Goal: Task Accomplishment & Management: Manage account settings

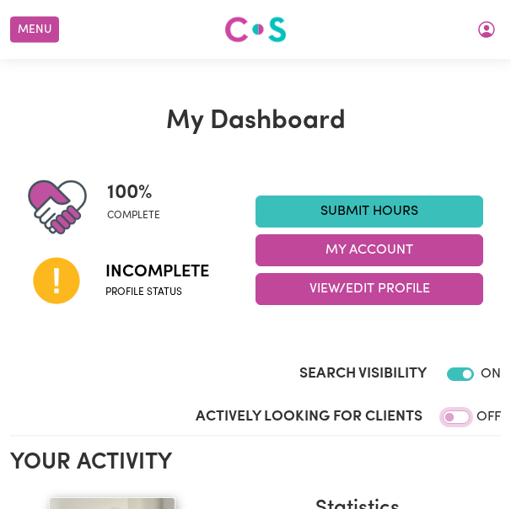
click at [456, 413] on input "Actively Looking for Clients" at bounding box center [455, 416] width 27 height 13
checkbox input "true"
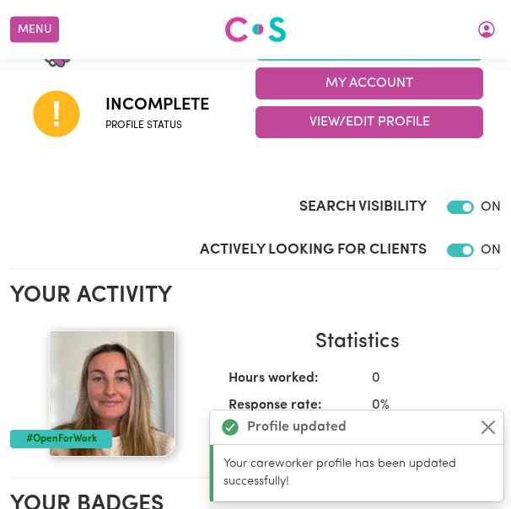
scroll to position [168, 0]
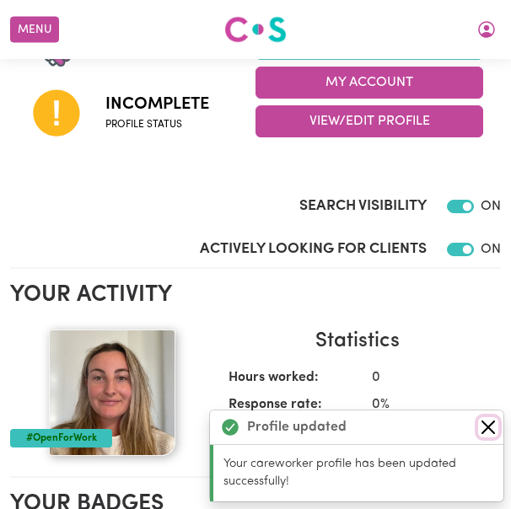
click at [491, 427] on button "Close" at bounding box center [488, 427] width 20 height 20
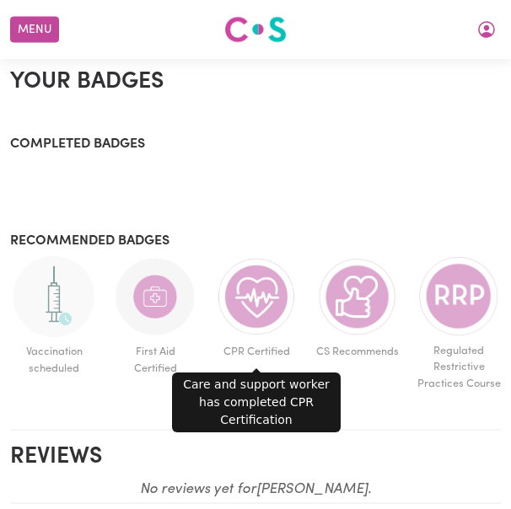
scroll to position [591, 0]
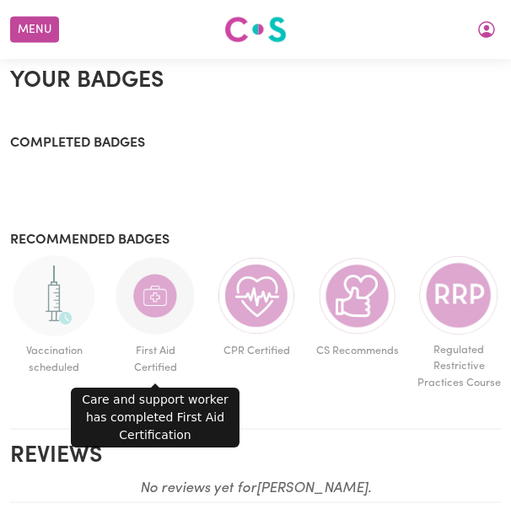
click at [157, 302] on img at bounding box center [155, 295] width 81 height 81
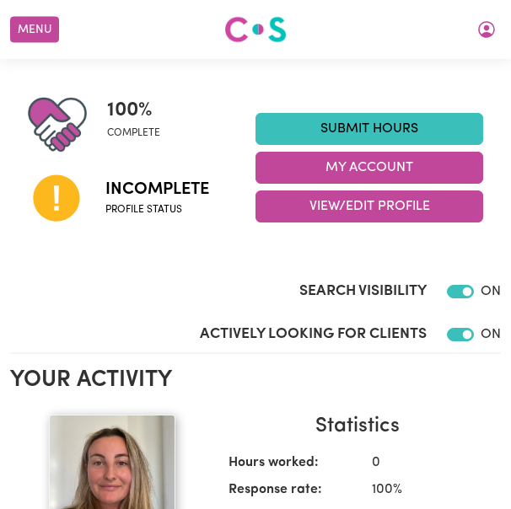
scroll to position [0, 0]
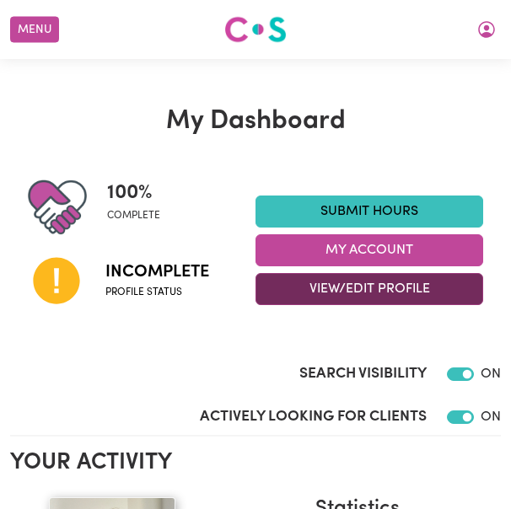
click at [291, 286] on button "View/Edit Profile" at bounding box center [368, 289] width 227 height 32
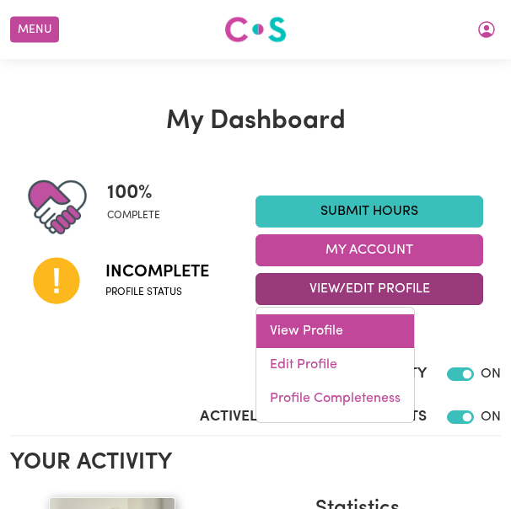
click at [318, 333] on link "View Profile" at bounding box center [335, 331] width 158 height 34
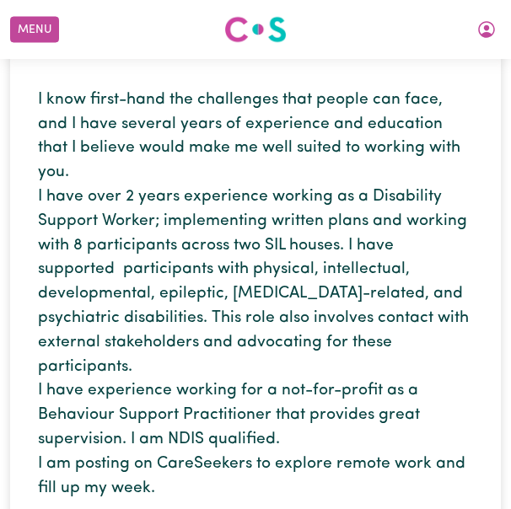
scroll to position [382, 0]
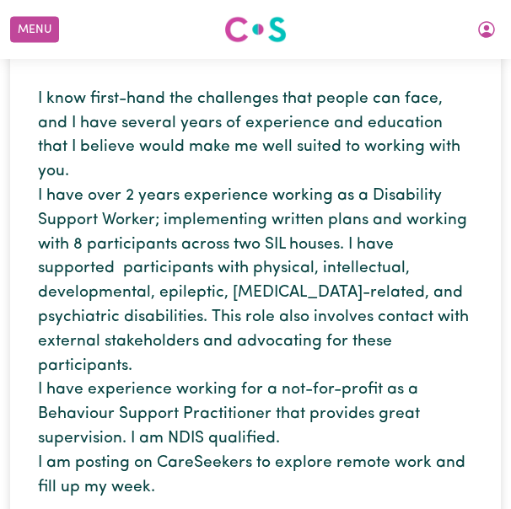
click at [318, 333] on p "I know first-hand the challenges that people can face, and I have several years…" at bounding box center [255, 294] width 435 height 413
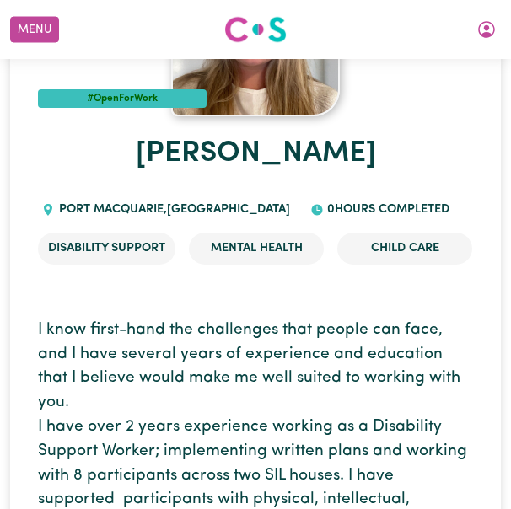
scroll to position [0, 0]
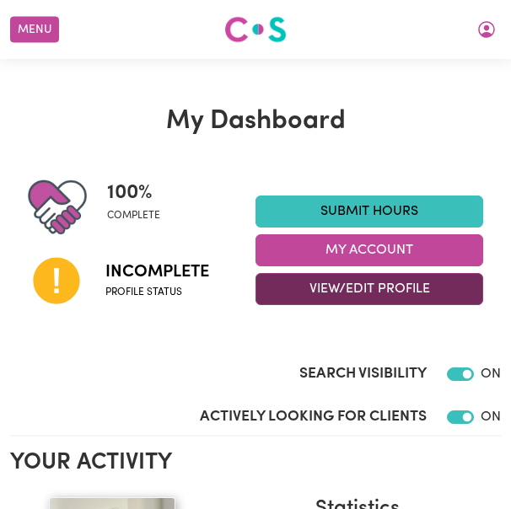
scroll to position [62, 0]
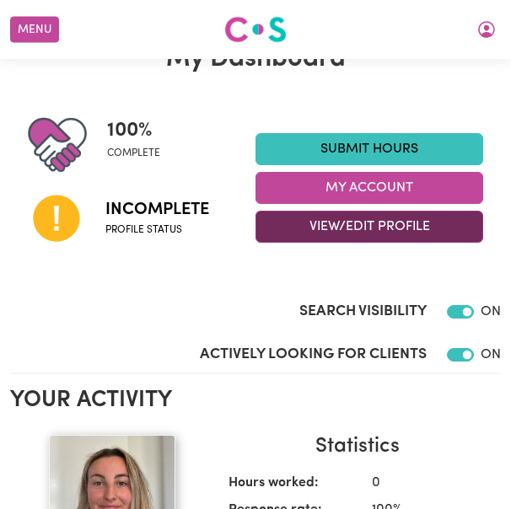
click at [361, 229] on button "View/Edit Profile" at bounding box center [368, 227] width 227 height 32
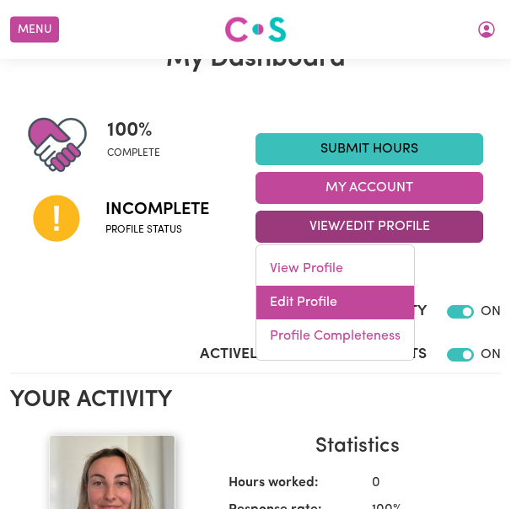
click at [321, 308] on link "Edit Profile" at bounding box center [335, 303] width 158 height 34
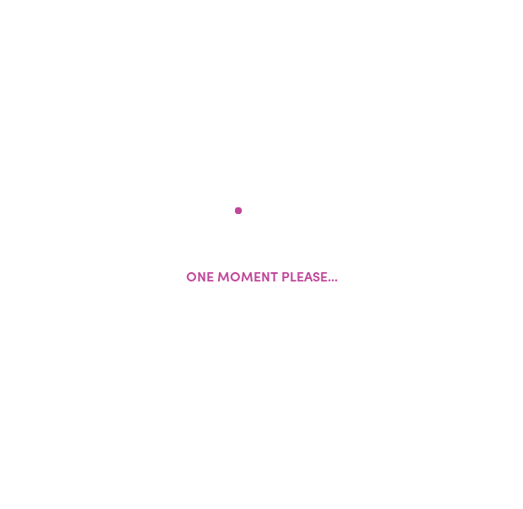
select select "female"
select select "Australian Citizen"
select select "Studying a healthcare related degree or qualification"
select select "150"
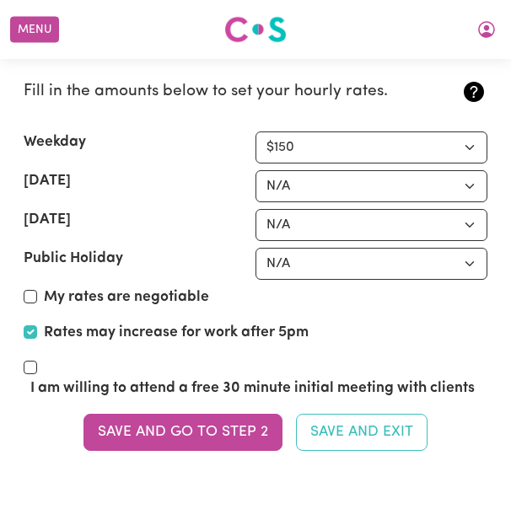
scroll to position [4411, 0]
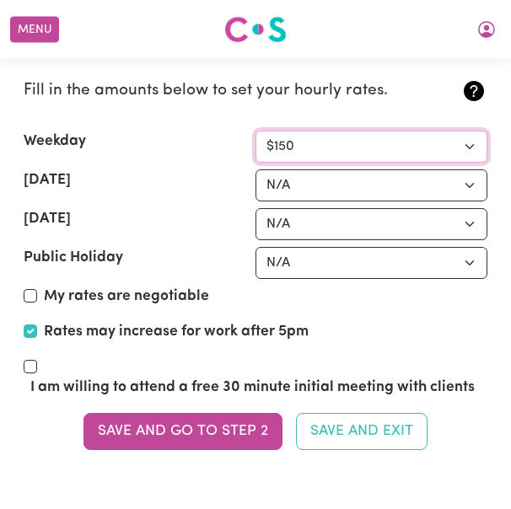
drag, startPoint x: 298, startPoint y: 146, endPoint x: 286, endPoint y: 143, distance: 12.1
click at [286, 143] on select "N/A $37 $38 $39 $40 $41 $42 $43 $44 $45 $46 $47 $48 $49 $50 $51 $52 $53 $54 $55…" at bounding box center [371, 147] width 232 height 32
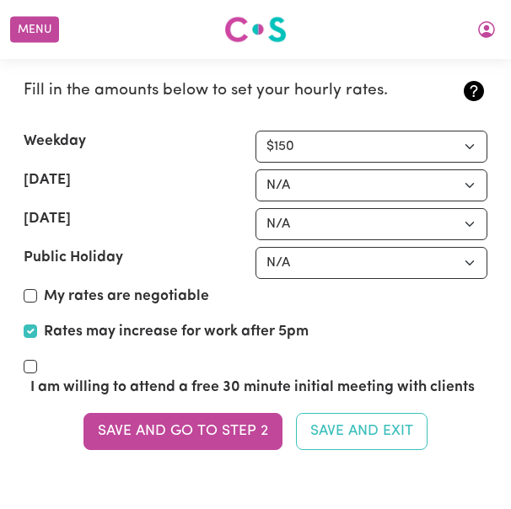
click at [233, 153] on div "Weekday" at bounding box center [140, 147] width 232 height 32
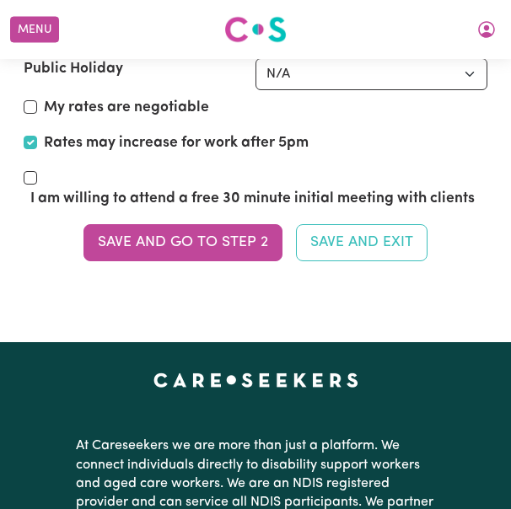
scroll to position [4644, 0]
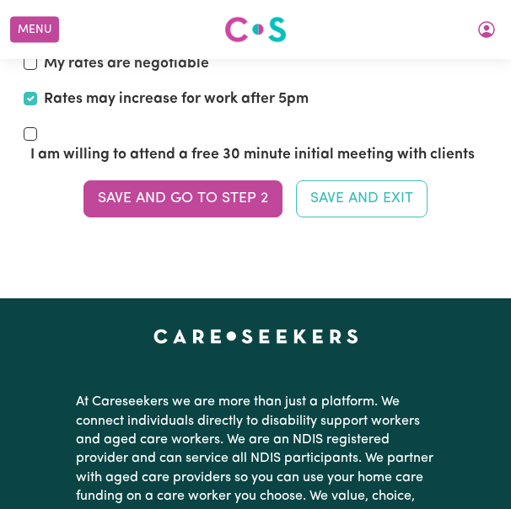
drag, startPoint x: 229, startPoint y: 178, endPoint x: 174, endPoint y: 192, distance: 57.4
click at [174, 192] on button "Save and go to Step 2" at bounding box center [182, 198] width 199 height 37
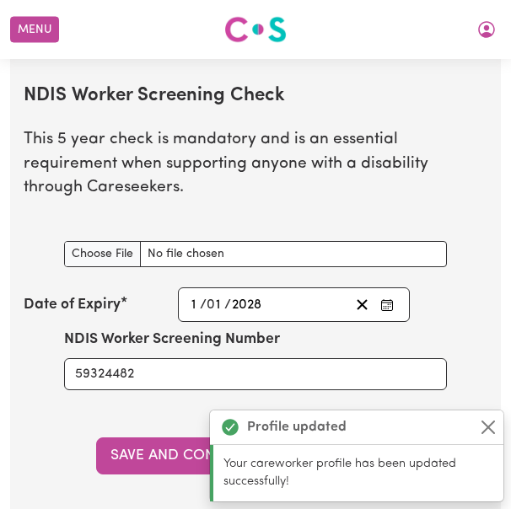
scroll to position [2298, 0]
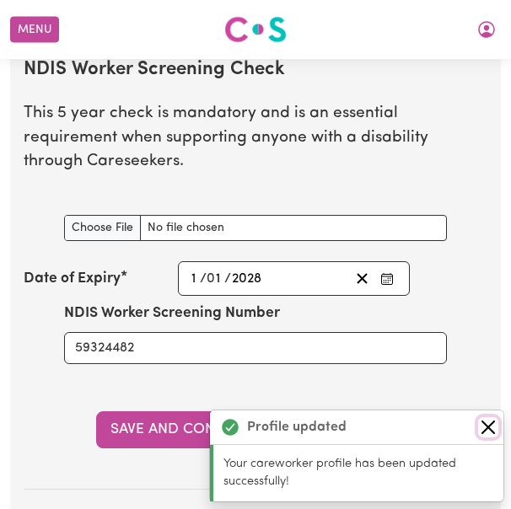
click at [488, 425] on button "Close" at bounding box center [488, 427] width 20 height 20
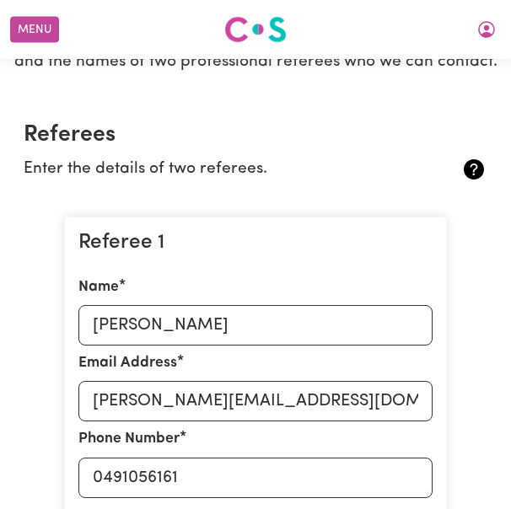
scroll to position [0, 0]
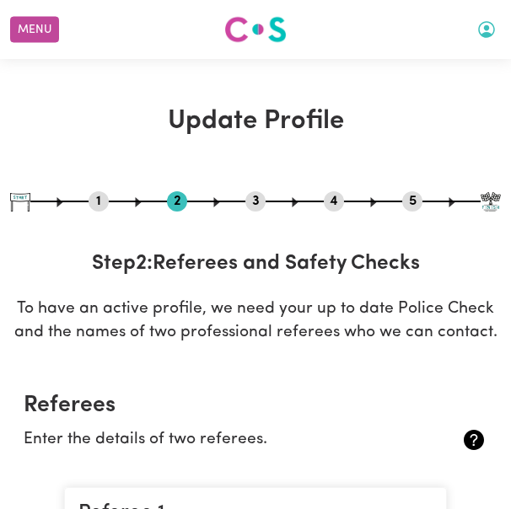
click at [486, 27] on button "My Account" at bounding box center [485, 29] width 35 height 29
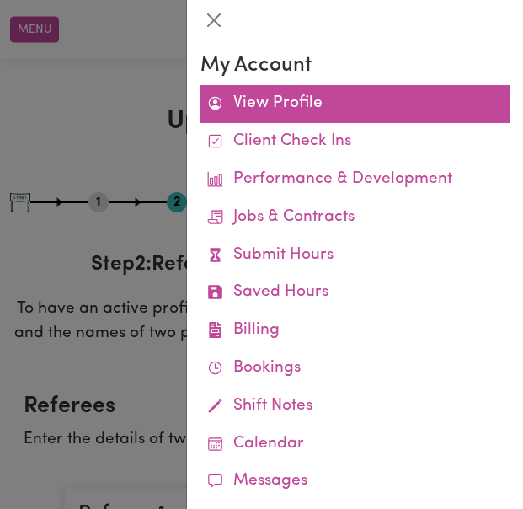
drag, startPoint x: 294, startPoint y: 107, endPoint x: 281, endPoint y: 104, distance: 13.9
click at [281, 104] on link "View Profile" at bounding box center [355, 104] width 309 height 38
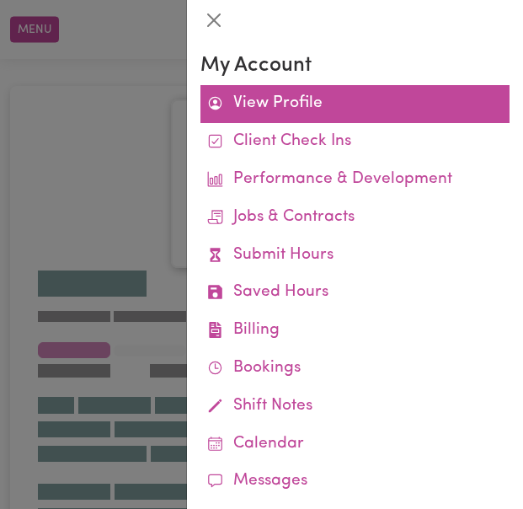
click at [270, 99] on link "View Profile" at bounding box center [355, 104] width 309 height 38
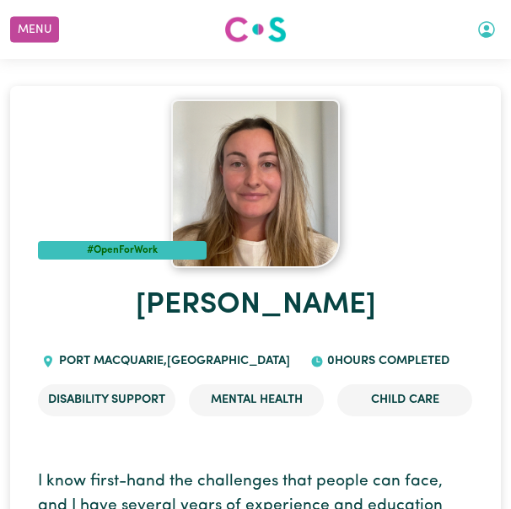
click at [485, 23] on icon "My Account" at bounding box center [486, 29] width 20 height 20
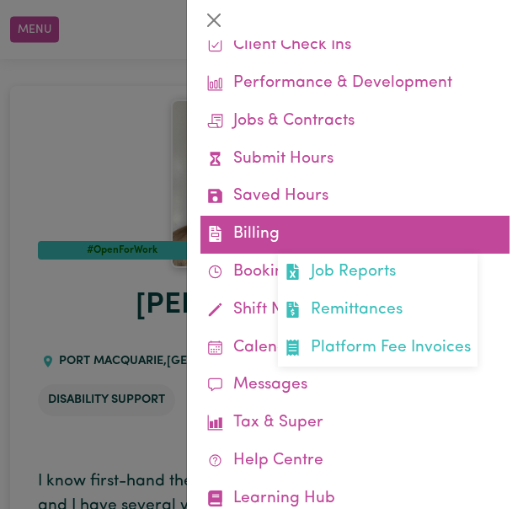
scroll to position [146, 0]
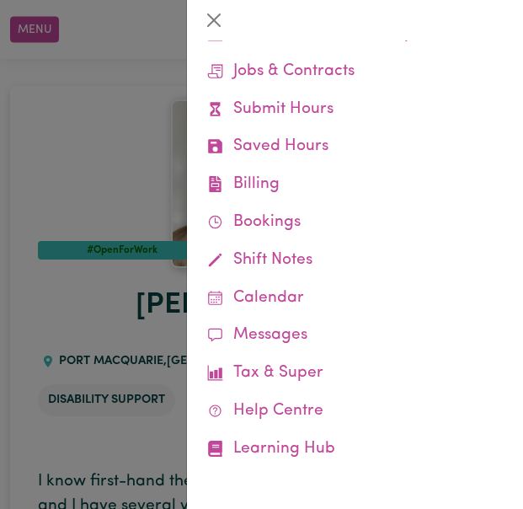
click at [62, 157] on div at bounding box center [261, 254] width 523 height 509
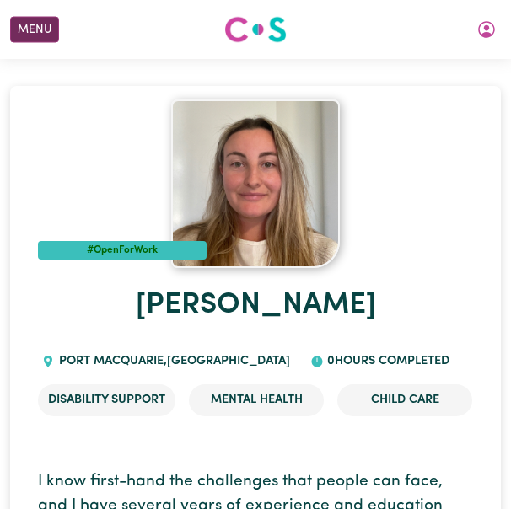
click at [35, 35] on button "Menu" at bounding box center [34, 30] width 49 height 26
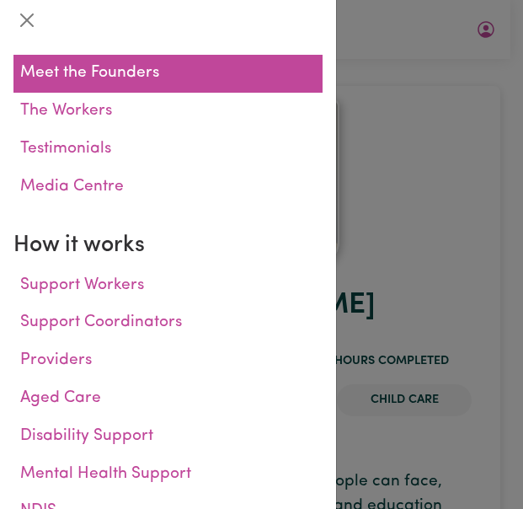
scroll to position [393, 0]
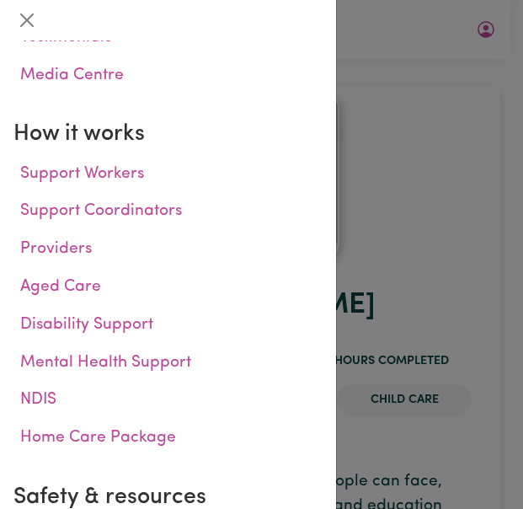
drag, startPoint x: 396, startPoint y: 250, endPoint x: 434, endPoint y: 149, distance: 108.0
click at [434, 149] on div at bounding box center [261, 254] width 523 height 509
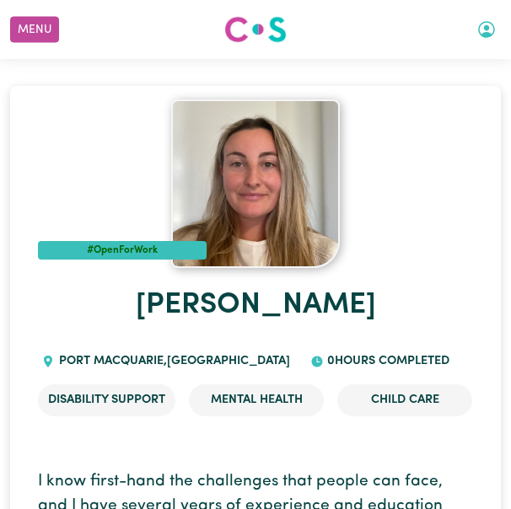
click at [492, 28] on button "My Account" at bounding box center [485, 29] width 35 height 29
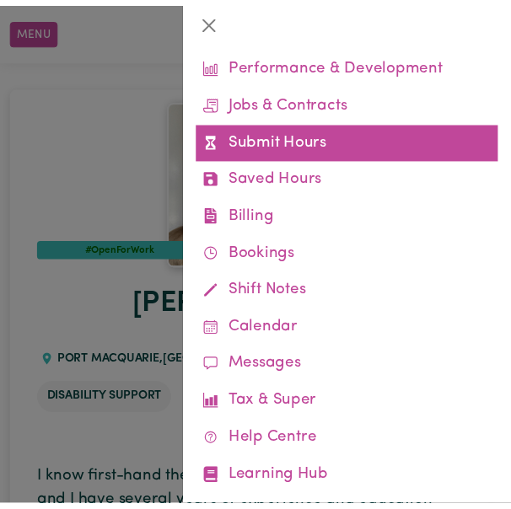
scroll to position [146, 0]
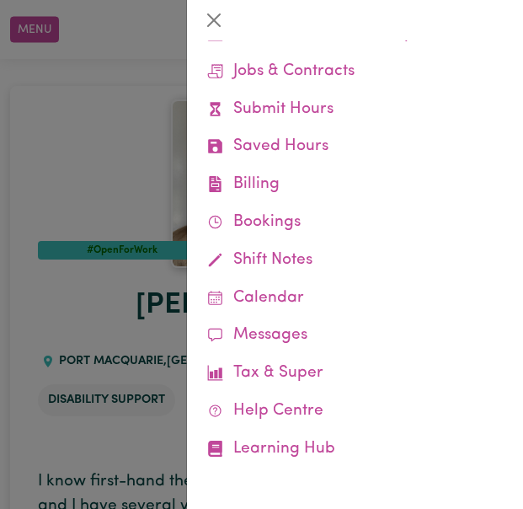
click at [138, 142] on div at bounding box center [261, 254] width 523 height 509
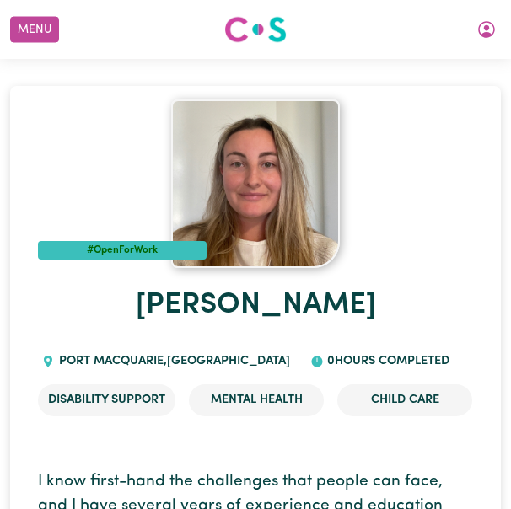
click at [269, 22] on img at bounding box center [255, 29] width 62 height 30
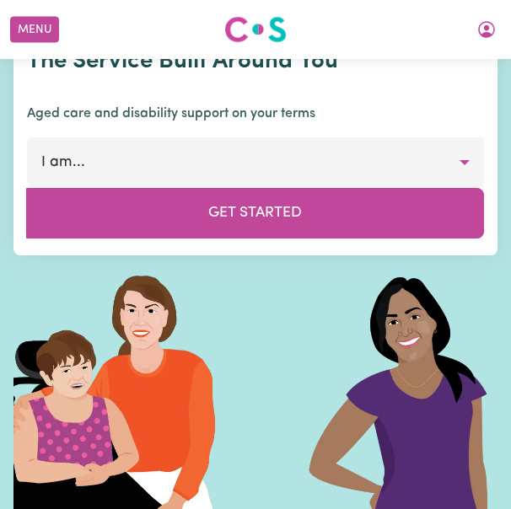
scroll to position [50, 0]
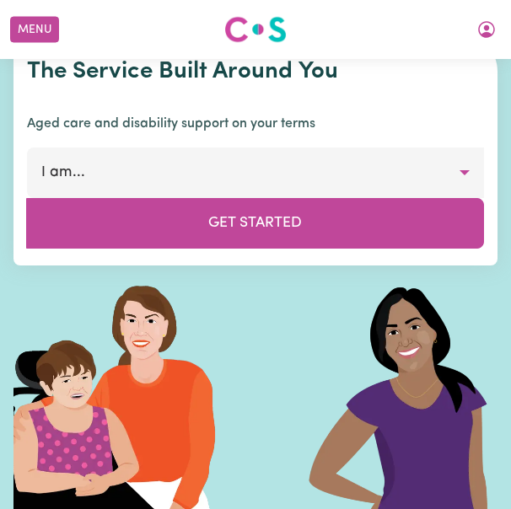
click at [313, 149] on button "I am..." at bounding box center [255, 172] width 457 height 51
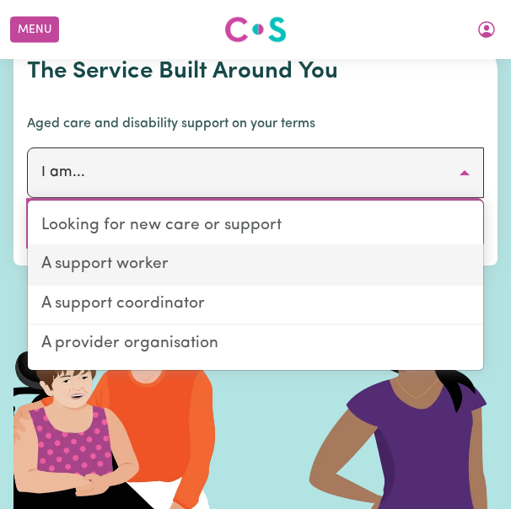
click at [205, 249] on link "A support worker" at bounding box center [255, 266] width 455 height 40
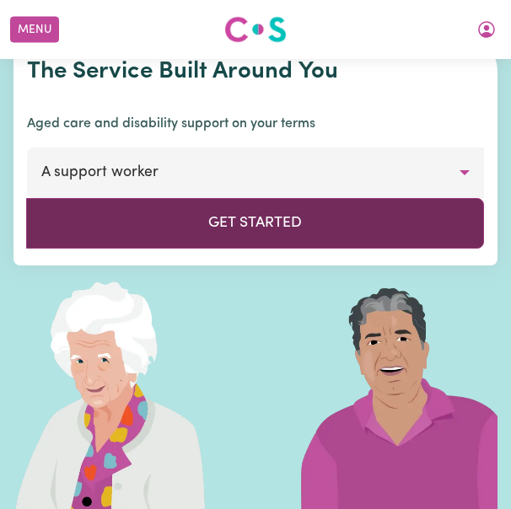
click at [268, 247] on button "Get Started" at bounding box center [254, 223] width 457 height 51
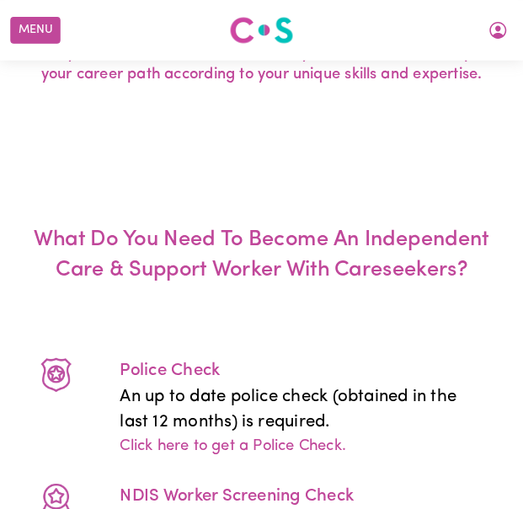
scroll to position [3542, 0]
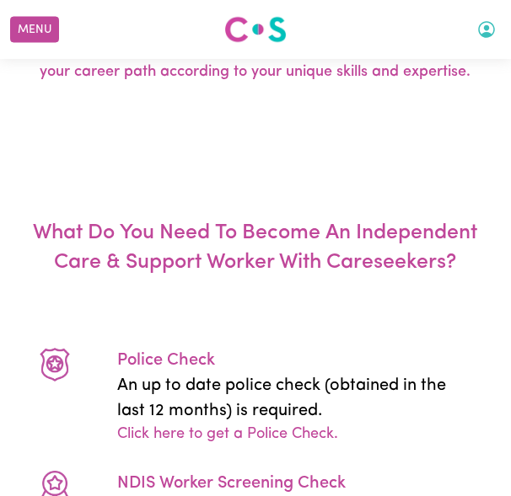
click at [485, 29] on icon "My Account" at bounding box center [486, 28] width 5 height 6
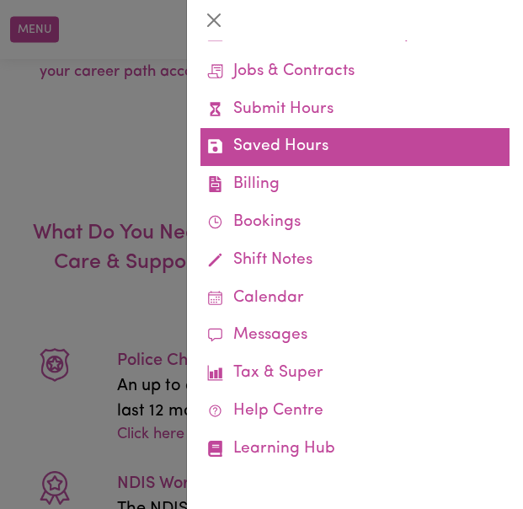
scroll to position [0, 0]
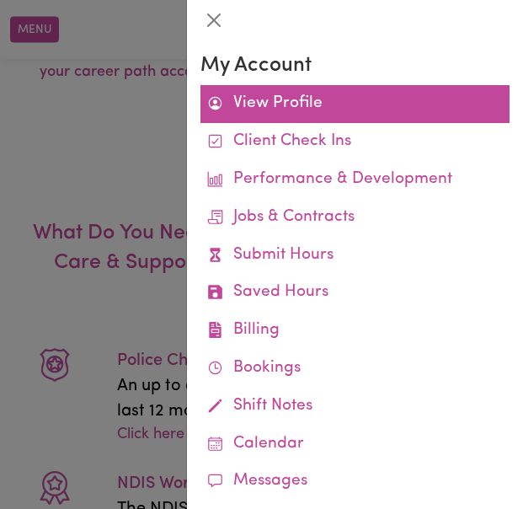
drag, startPoint x: 292, startPoint y: 96, endPoint x: 270, endPoint y: 97, distance: 21.1
click at [270, 97] on link "View Profile" at bounding box center [355, 104] width 309 height 38
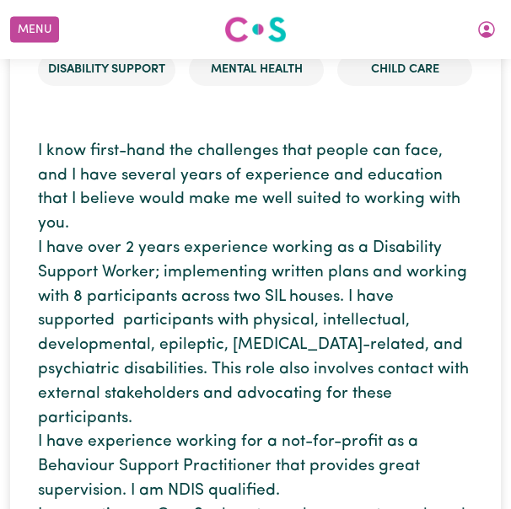
scroll to position [333, 0]
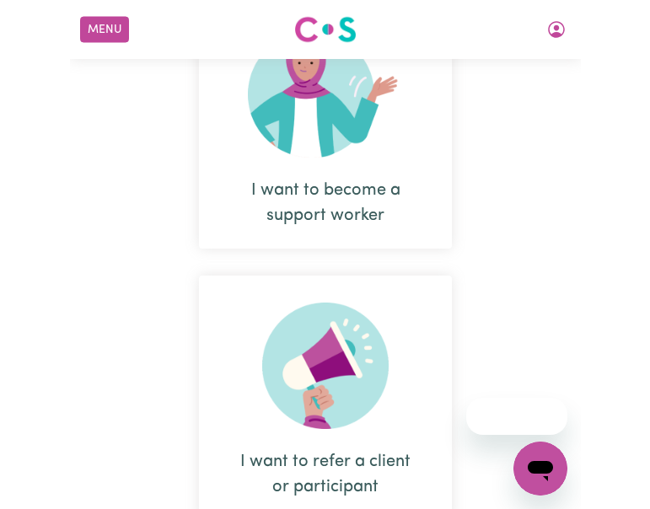
scroll to position [944, 0]
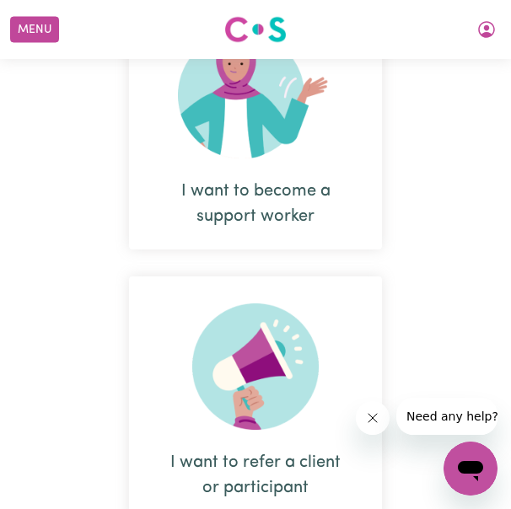
drag, startPoint x: 260, startPoint y: 139, endPoint x: 0, endPoint y: 228, distance: 275.2
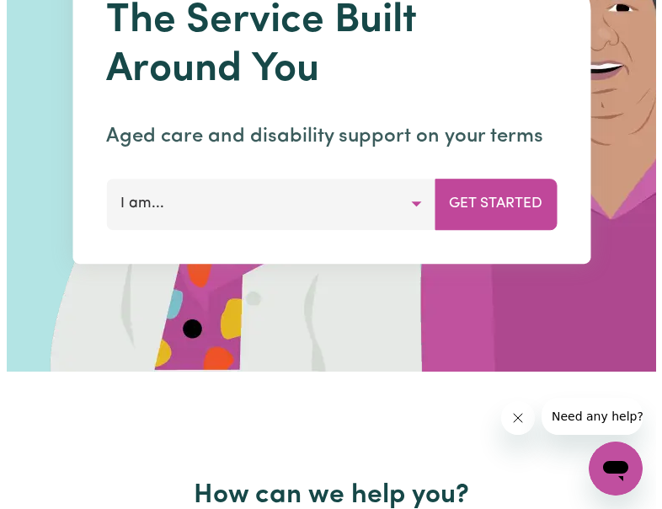
scroll to position [0, 0]
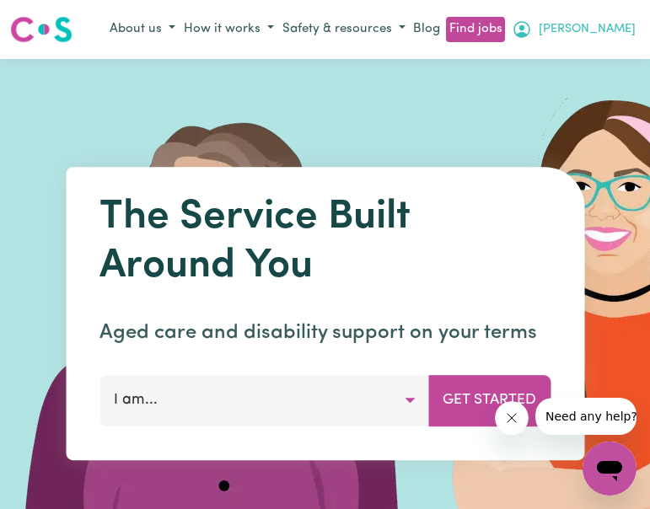
click at [510, 36] on span "[PERSON_NAME]" at bounding box center [586, 29] width 97 height 19
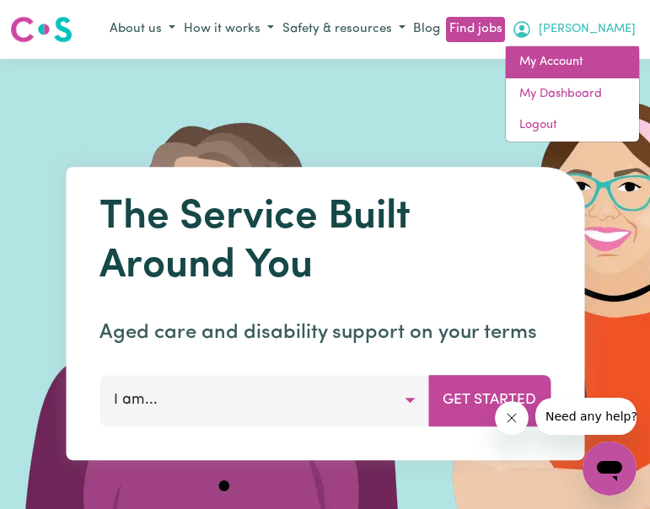
drag, startPoint x: 580, startPoint y: 58, endPoint x: 559, endPoint y: 51, distance: 22.1
click at [510, 51] on link "My Account" at bounding box center [571, 62] width 133 height 32
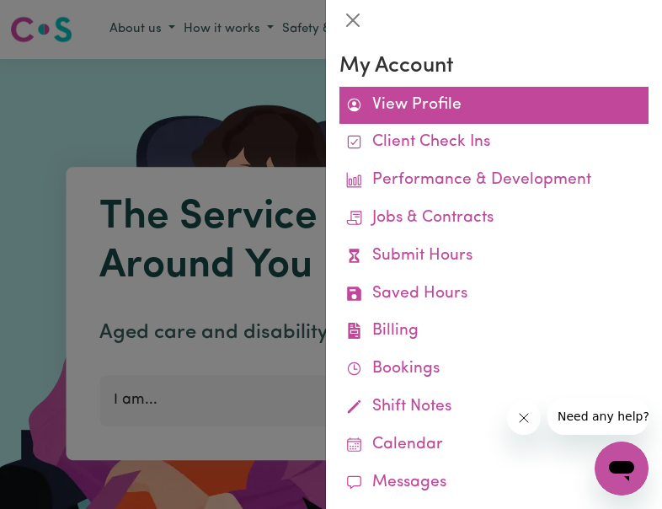
click at [437, 110] on link "View Profile" at bounding box center [494, 106] width 309 height 38
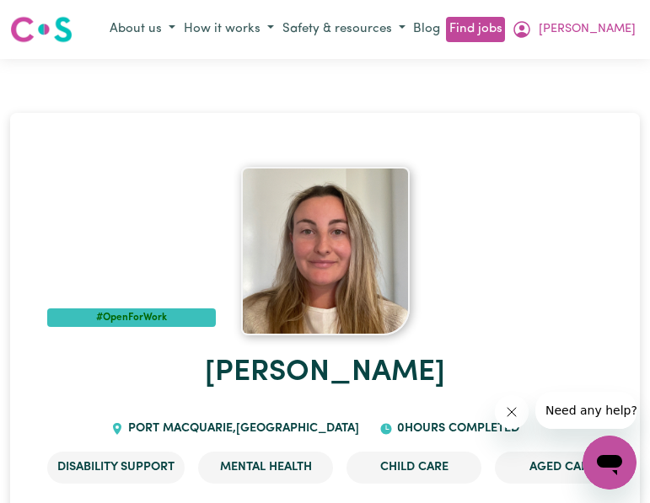
drag, startPoint x: 605, startPoint y: 31, endPoint x: 332, endPoint y: 99, distance: 281.2
click at [608, 26] on span "[PERSON_NAME]" at bounding box center [586, 29] width 97 height 19
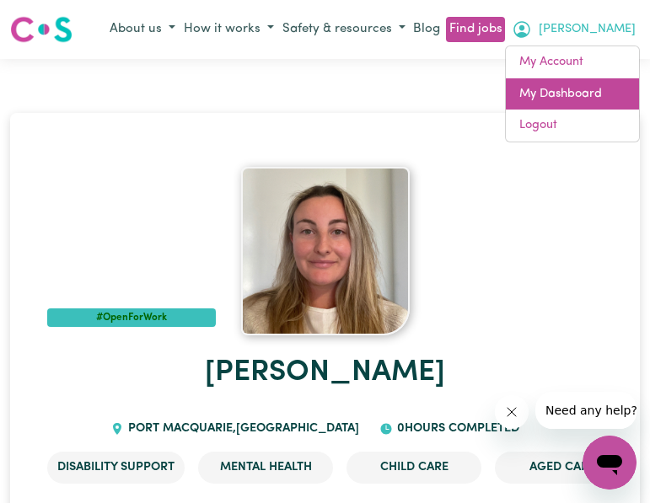
click at [559, 90] on link "My Dashboard" at bounding box center [571, 94] width 133 height 32
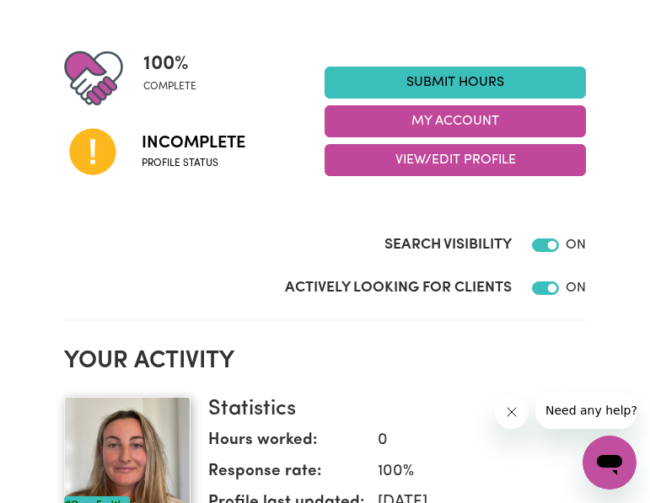
scroll to position [158, 0]
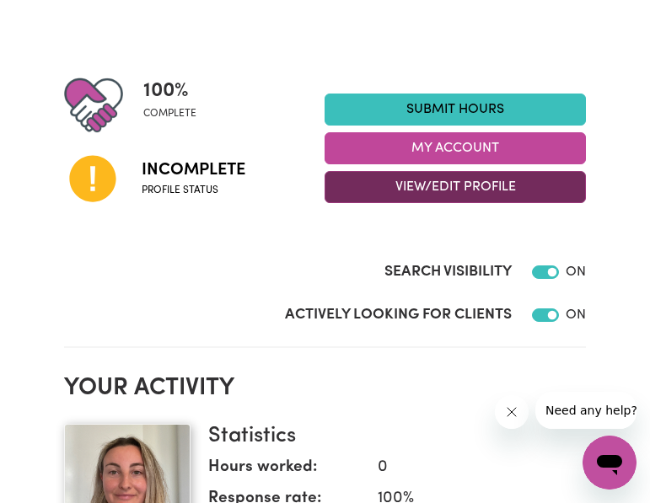
drag, startPoint x: 425, startPoint y: 184, endPoint x: 453, endPoint y: 188, distance: 28.1
click at [453, 188] on button "View/Edit Profile" at bounding box center [454, 187] width 260 height 32
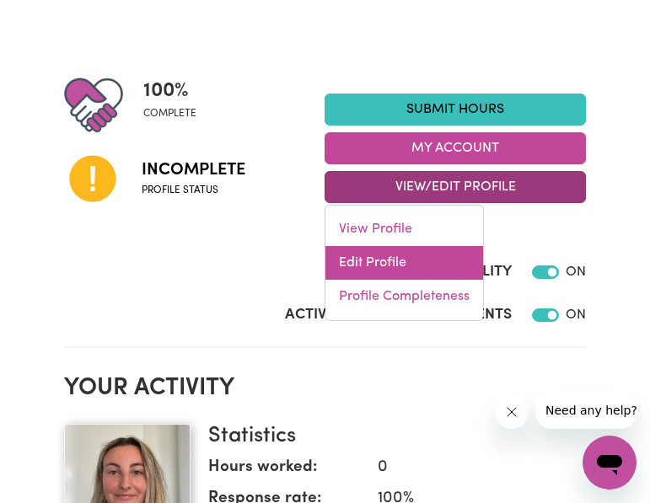
drag, startPoint x: 397, startPoint y: 272, endPoint x: 374, endPoint y: 265, distance: 24.0
click at [374, 265] on link "Edit Profile" at bounding box center [404, 263] width 158 height 34
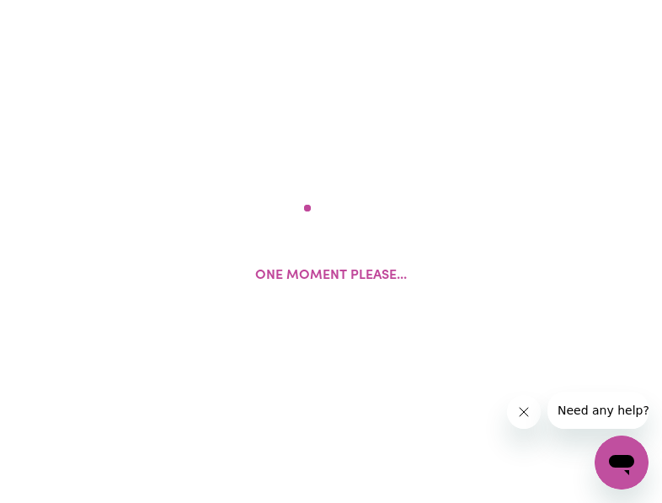
select select "female"
select select "Australian Citizen"
select select "Studying a healthcare related degree or qualification"
select select "150"
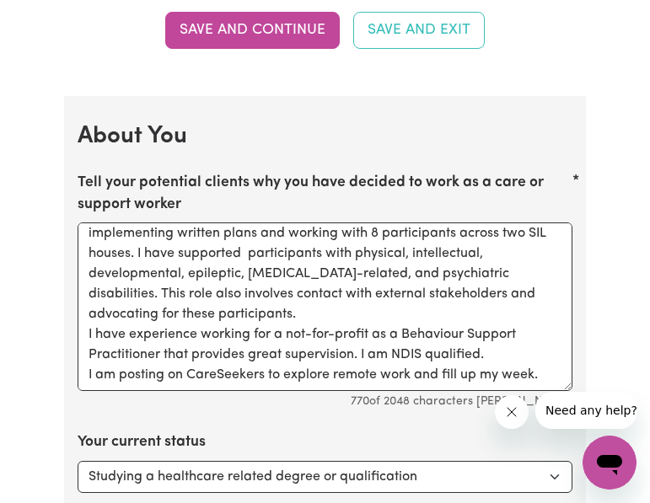
scroll to position [106, 0]
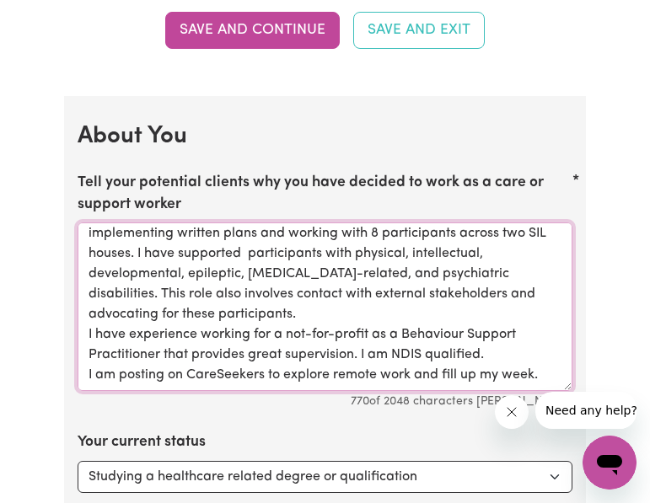
drag, startPoint x: 95, startPoint y: 313, endPoint x: 560, endPoint y: 377, distance: 469.4
click at [560, 377] on textarea "I know first-hand the challenges that people can face, and I have several years…" at bounding box center [325, 306] width 495 height 168
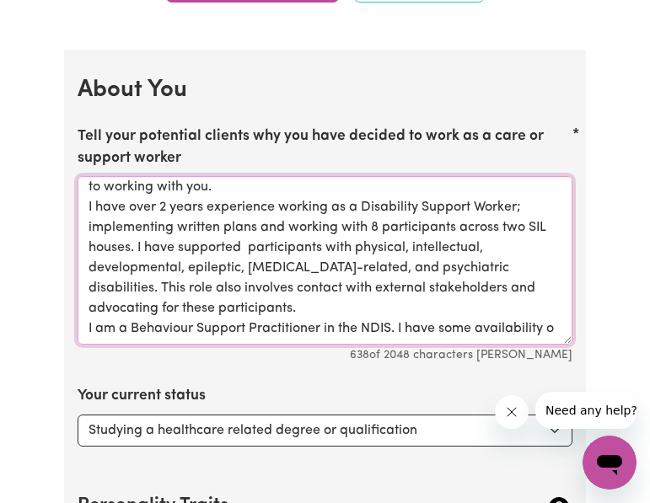
scroll to position [66, 0]
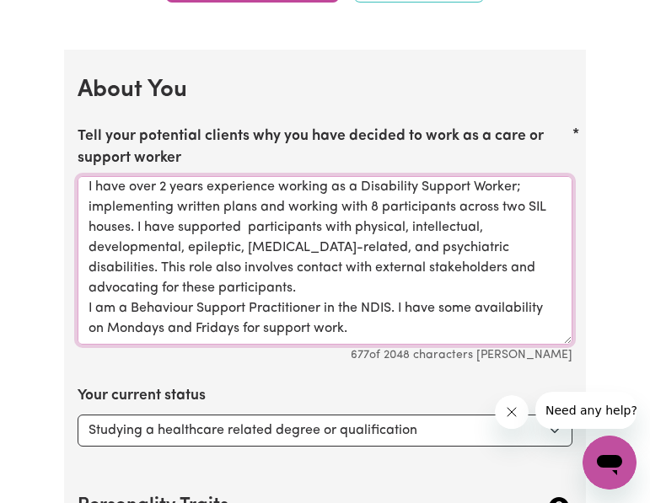
click at [264, 333] on textarea "I know first-hand the challenges that people can face, and I have several years…" at bounding box center [325, 260] width 495 height 168
drag, startPoint x: 535, startPoint y: 330, endPoint x: 66, endPoint y: 311, distance: 469.7
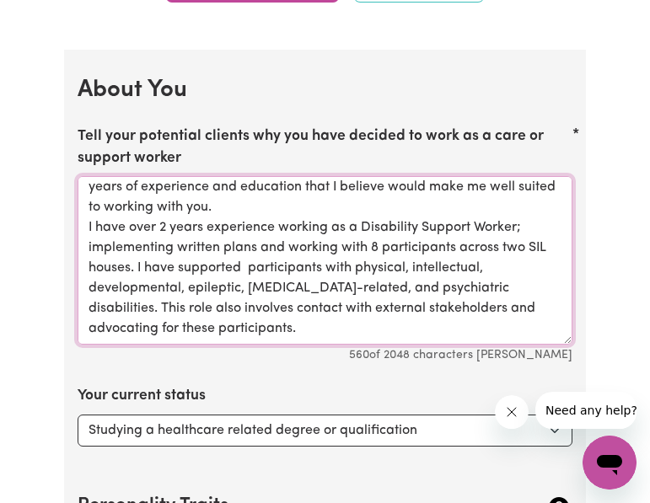
scroll to position [0, 0]
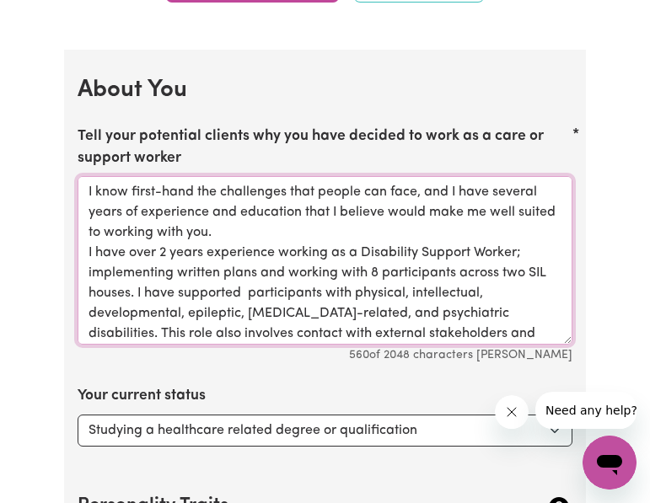
click at [294, 235] on textarea "I know first-hand the challenges that people can face, and I have several years…" at bounding box center [325, 260] width 495 height 168
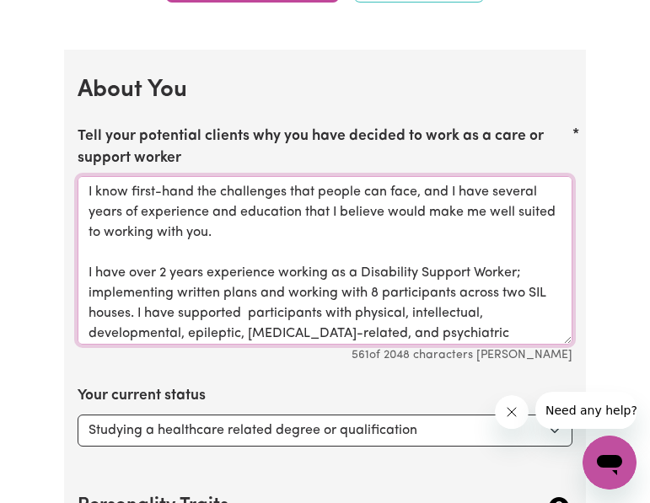
paste textarea "I am a Behaviour Support Practitioner in the NDIS. I have some availability on …"
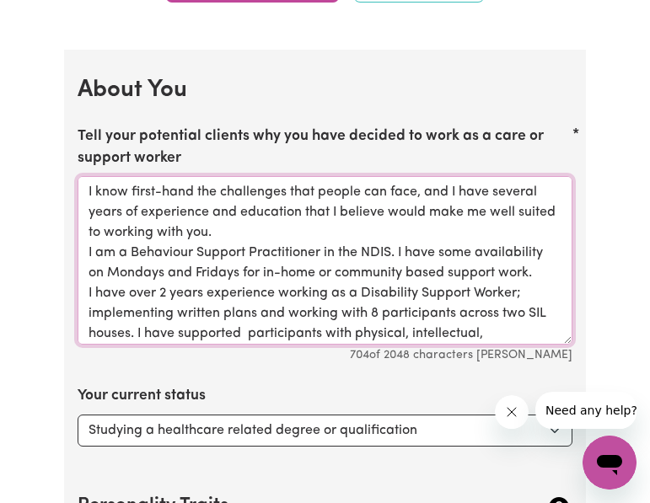
drag, startPoint x: 450, startPoint y: 192, endPoint x: 49, endPoint y: 187, distance: 401.1
click at [49, 187] on div "Update Profile 1 2 3 4 5 Step 1 : Personal Details Let potential clients know w…" at bounding box center [325, 107] width 650 height 4543
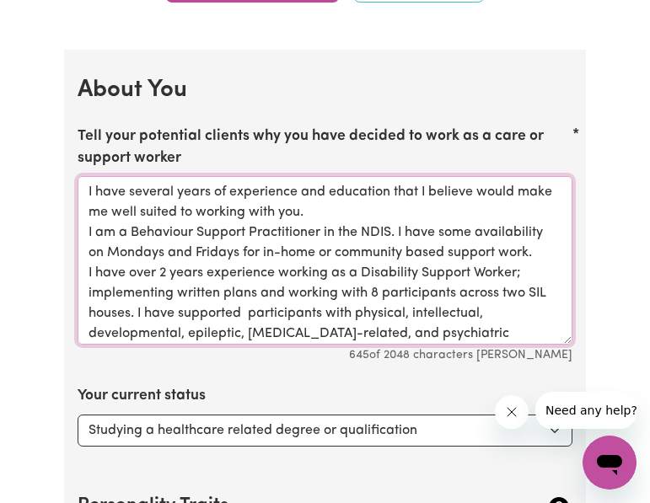
drag, startPoint x: 87, startPoint y: 190, endPoint x: 551, endPoint y: 184, distance: 464.3
click at [551, 184] on textarea "I have several years of experience and education that I believe would make me w…" at bounding box center [325, 260] width 495 height 168
click at [377, 214] on textarea "I have several years of experience and education that I believe would make me w…" at bounding box center [325, 260] width 495 height 168
drag, startPoint x: 377, startPoint y: 214, endPoint x: 318, endPoint y: 212, distance: 59.8
click at [318, 212] on textarea "I have several years of experience and education that I believe would make me w…" at bounding box center [325, 260] width 495 height 168
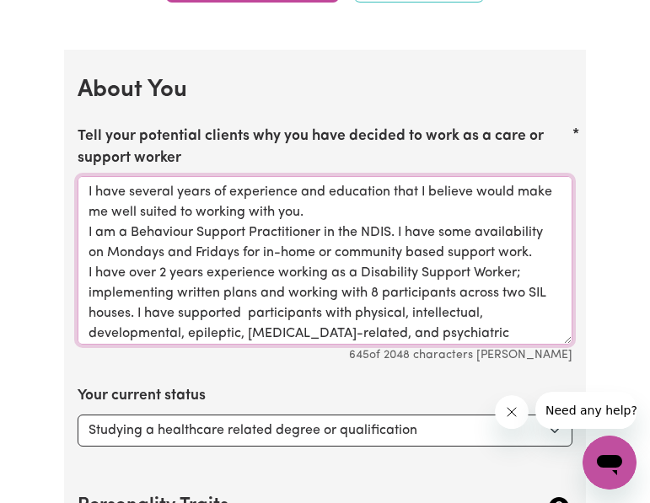
click at [356, 211] on textarea "I have several years of experience and education that I believe would make me w…" at bounding box center [325, 260] width 495 height 168
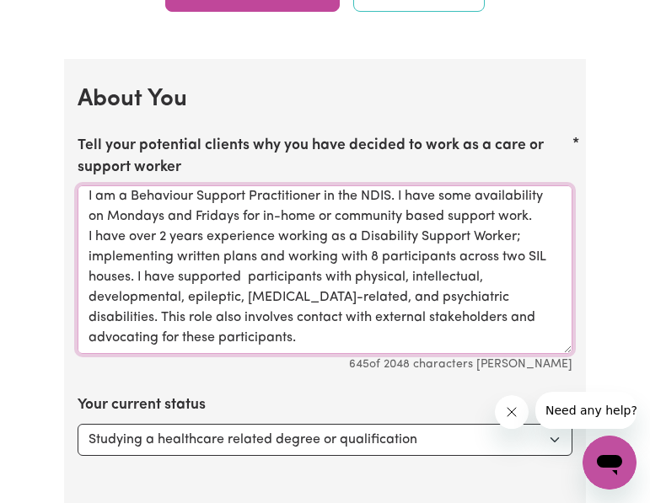
scroll to position [2260, 0]
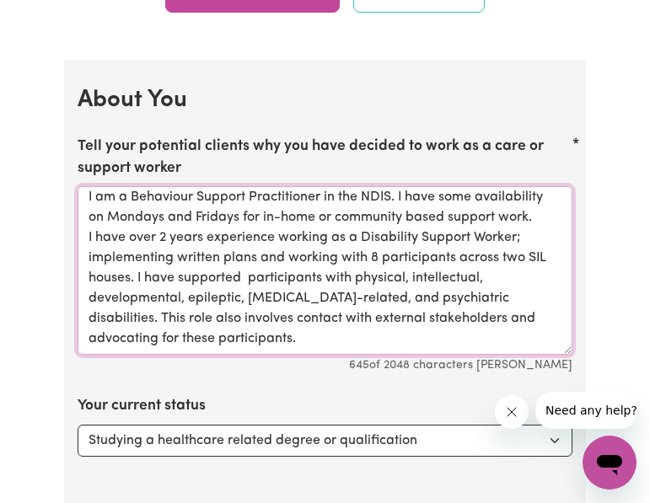
click at [551, 222] on textarea "I have several years of experience and education that I believe would make me w…" at bounding box center [325, 270] width 495 height 168
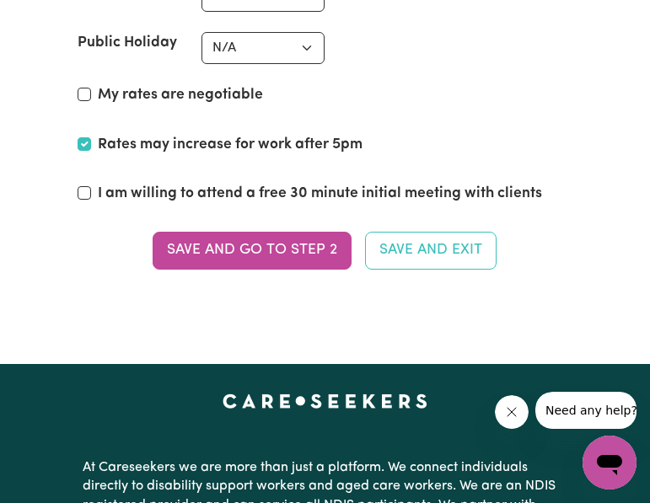
scroll to position [4334, 0]
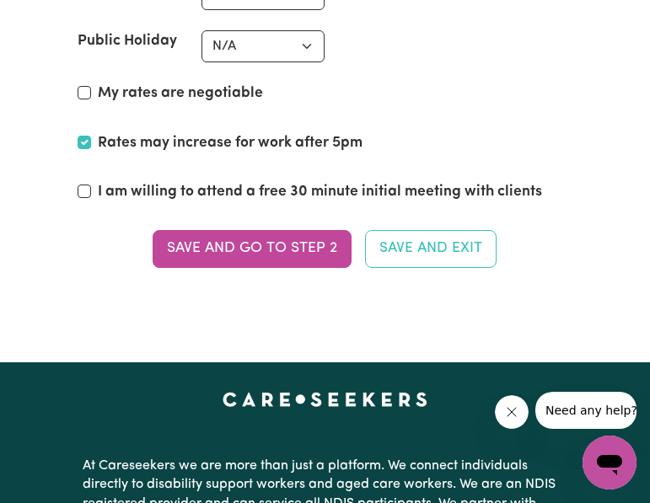
type textarea "I have several years of experience and education that I believe would make me w…"
click at [350, 193] on label "I am willing to attend a free 30 minute initial meeting with clients" at bounding box center [320, 192] width 444 height 22
click at [91, 193] on input "I am willing to attend a free 30 minute initial meeting with clients" at bounding box center [84, 191] width 13 height 13
checkbox input "true"
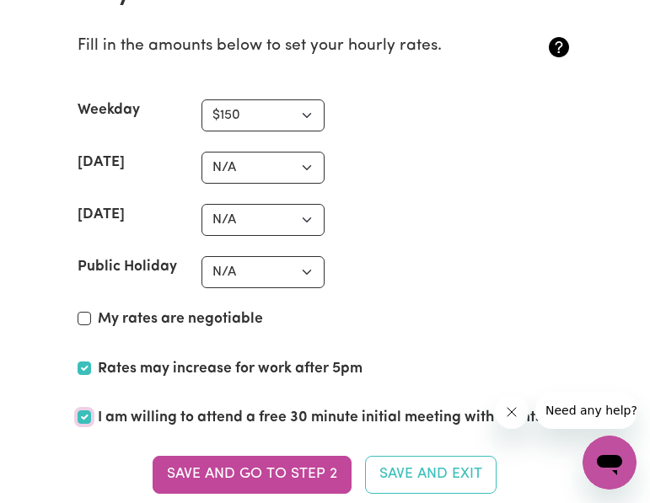
scroll to position [4107, 0]
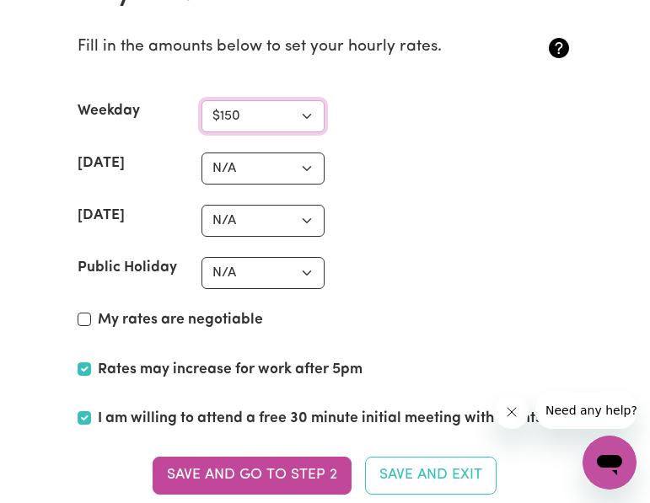
click at [302, 112] on select "N/A $37 $38 $39 $40 $41 $42 $43 $44 $45 $46 $47 $48 $49 $50 $51 $52 $53 $54 $55…" at bounding box center [263, 116] width 124 height 32
click at [390, 138] on section "Set your rates * Fill in the amounts below to set your hourly rates. Weekday N/…" at bounding box center [325, 248] width 522 height 588
click at [310, 116] on select "N/A $37 $38 $39 $40 $41 $42 $43 $44 $45 $46 $47 $48 $49 $50 $51 $52 $53 $54 $55…" at bounding box center [263, 116] width 124 height 32
select select "100"
click at [201, 100] on select "N/A $37 $38 $39 $40 $41 $42 $43 $44 $45 $46 $47 $48 $49 $50 $51 $52 $53 $54 $55…" at bounding box center [263, 116] width 124 height 32
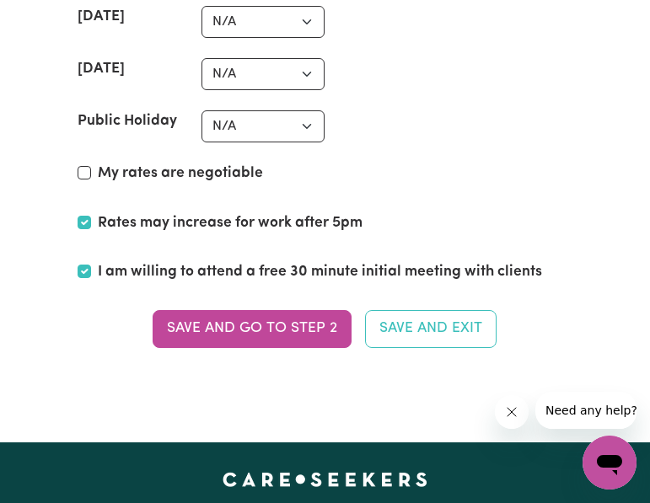
scroll to position [4255, 0]
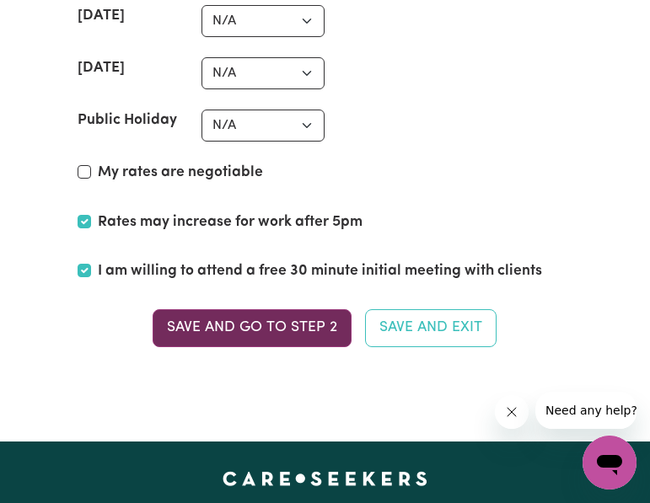
click at [258, 329] on button "Save and go to Step 2" at bounding box center [251, 327] width 199 height 37
type textarea "I know first-hand the challenges that people can face, and I have several years…"
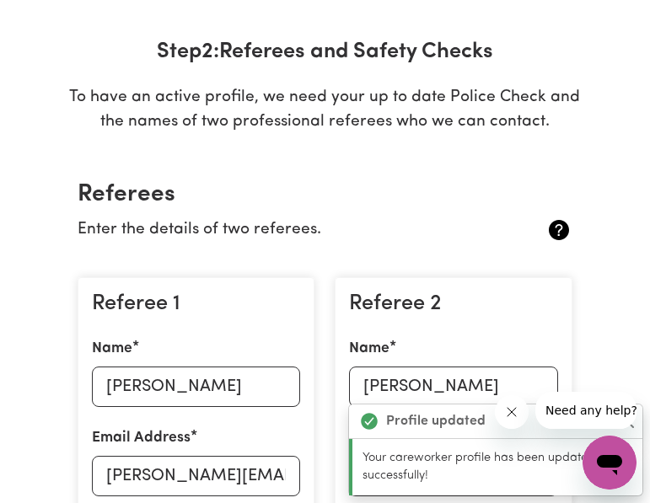
scroll to position [0, 0]
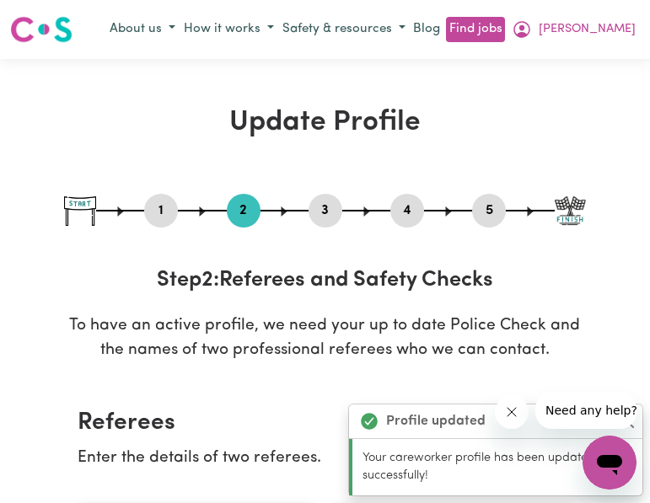
click at [509, 405] on icon "Close message from company" at bounding box center [511, 411] width 13 height 13
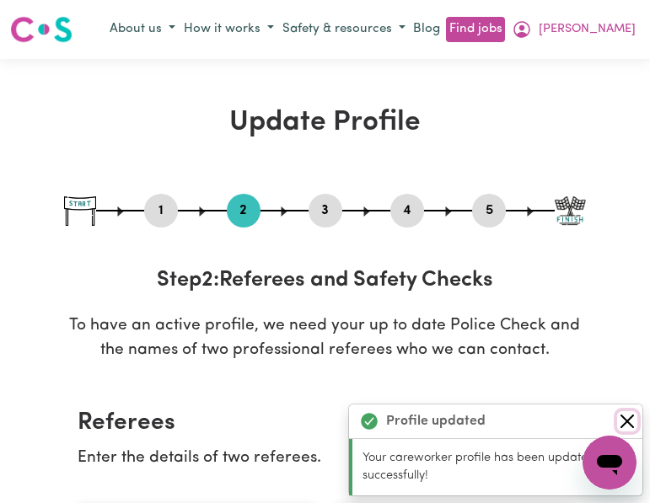
click at [620, 415] on button "Close" at bounding box center [627, 421] width 20 height 20
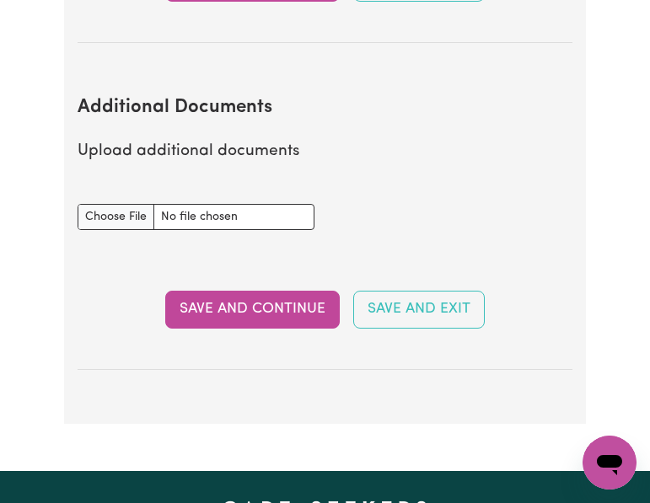
scroll to position [3035, 0]
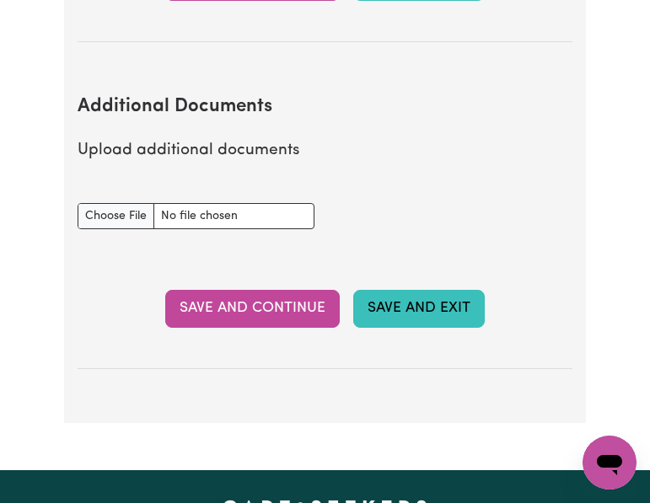
click at [420, 308] on button "Save and Exit" at bounding box center [418, 308] width 131 height 37
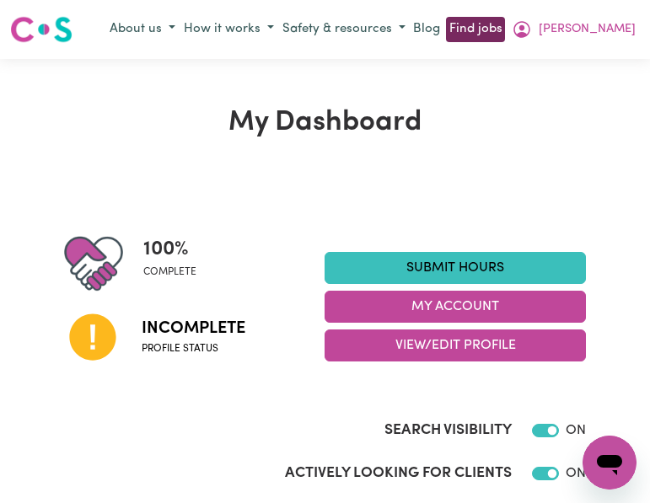
click at [504, 24] on link "Find jobs" at bounding box center [475, 30] width 58 height 26
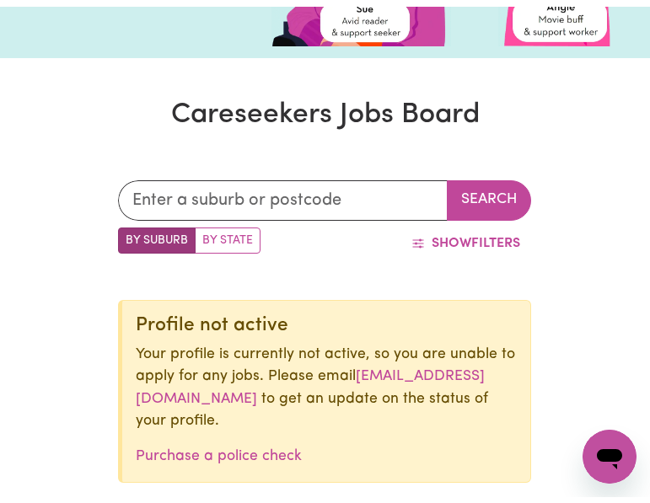
scroll to position [243, 0]
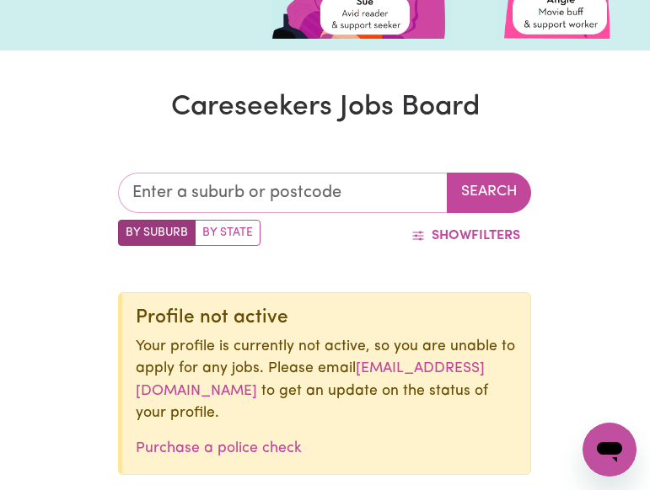
click at [313, 186] on input "text" at bounding box center [282, 193] width 329 height 40
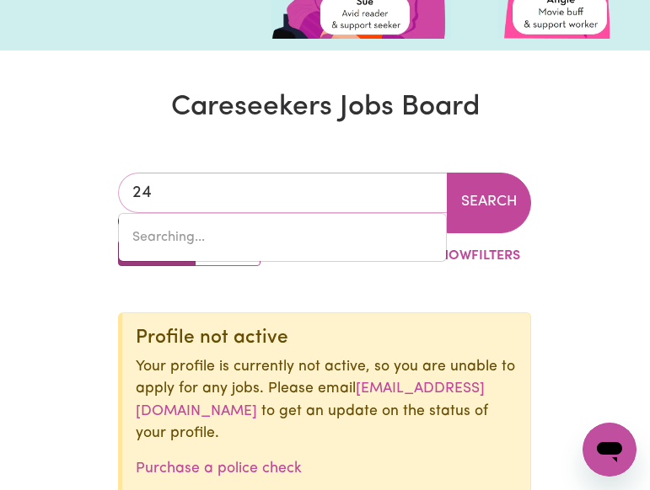
type input "2"
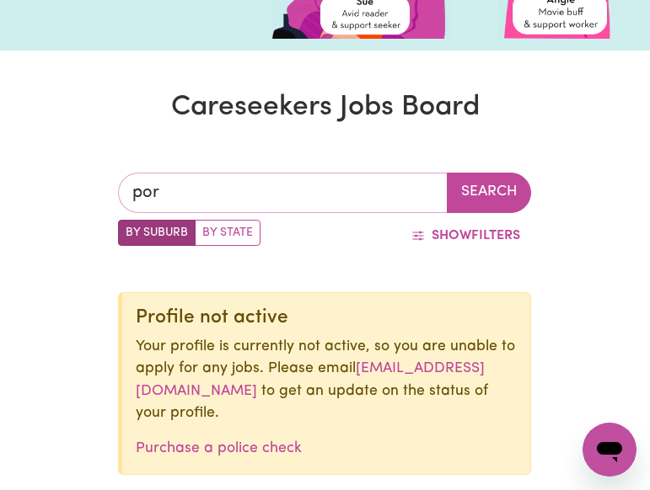
type input "port"
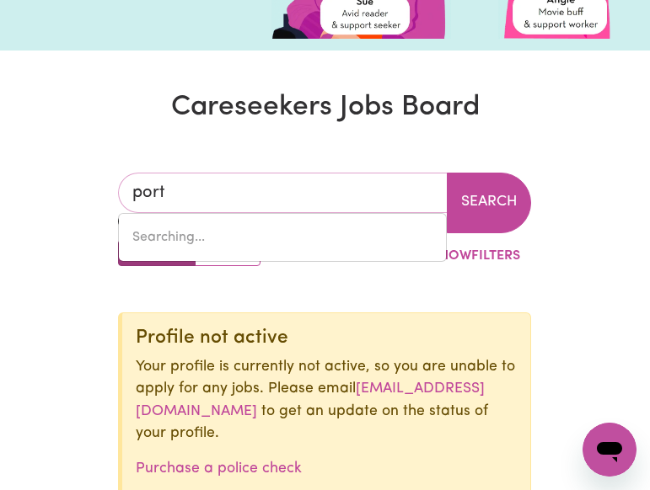
type input "port ADELAIDE, South Australia, 5015"
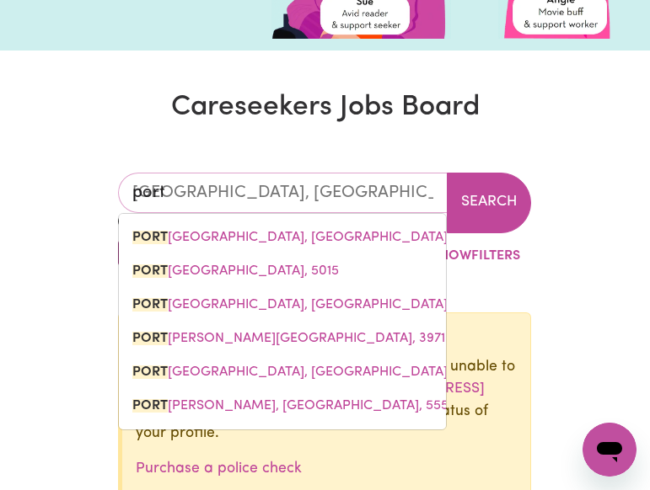
type input "port m"
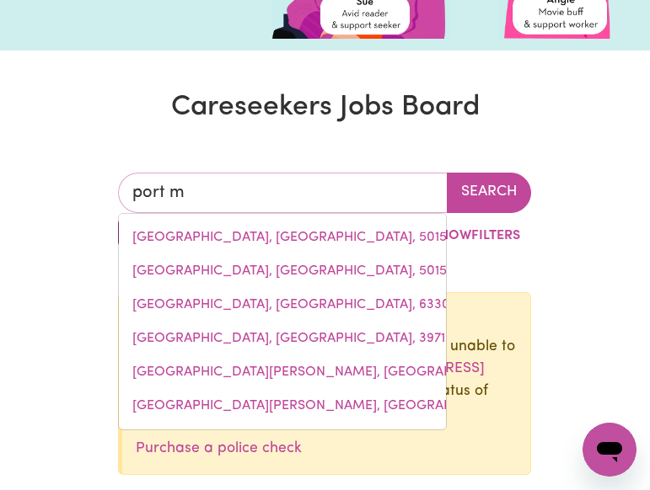
type input "port ma"
type input "port maCDONNELL, South Australia, 5291"
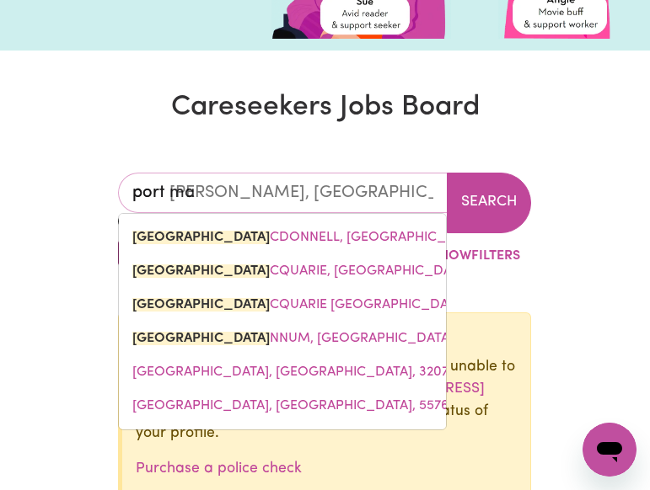
type input "port mac"
type input "port macDONNELL, South Australia, 5291"
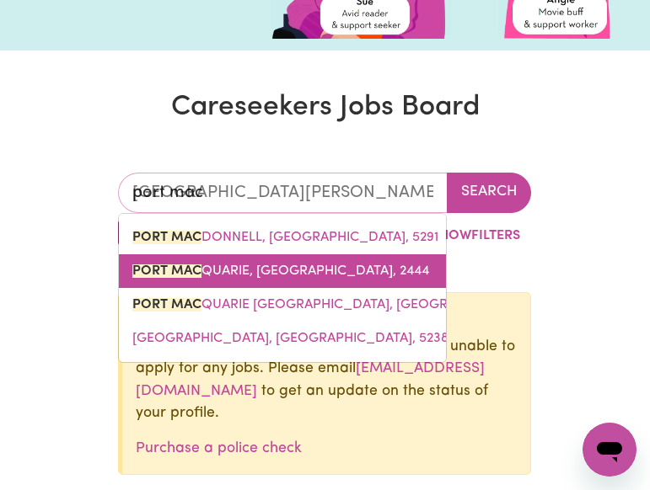
click at [292, 268] on span "PORT MAC QUARIE, New South Wales, 2444" at bounding box center [280, 271] width 297 height 13
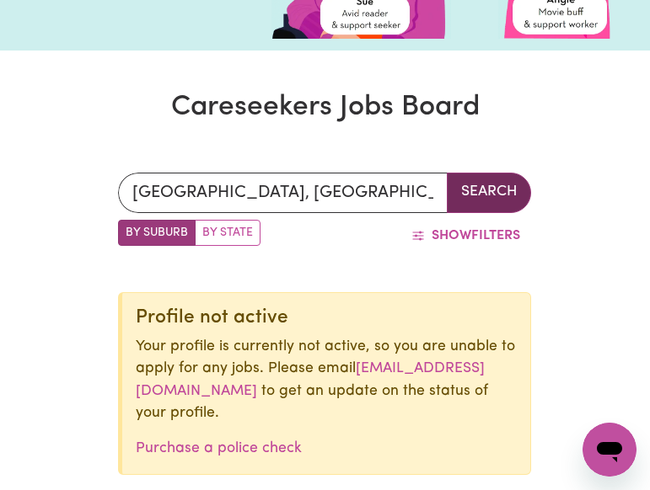
click at [495, 189] on button "Search" at bounding box center [489, 193] width 84 height 40
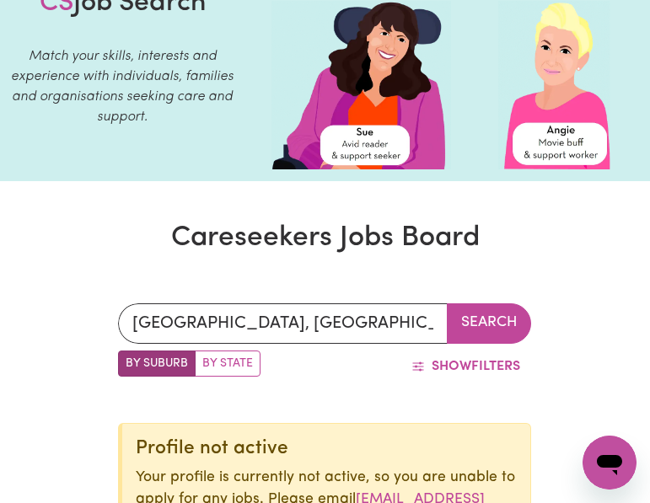
scroll to position [111, 0]
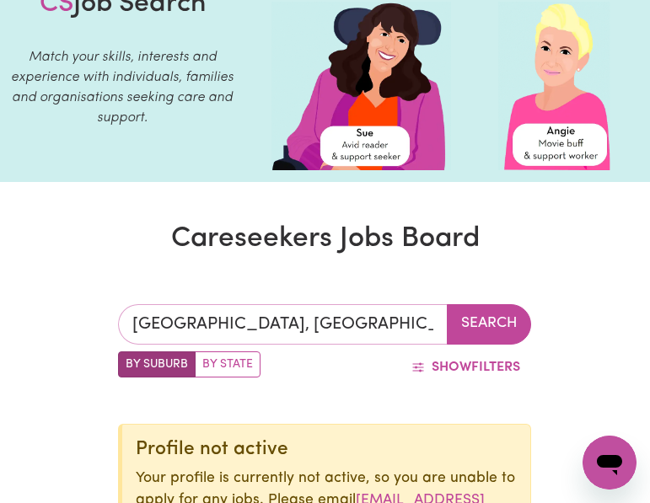
click at [417, 319] on input "PORT MACQUARIE, New South Wales" at bounding box center [282, 324] width 329 height 40
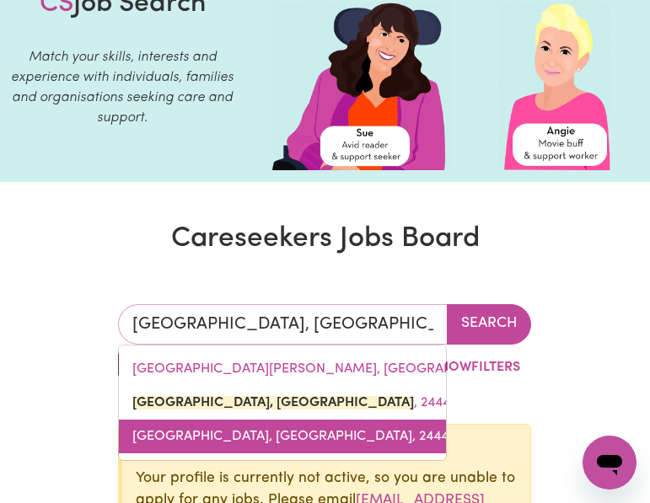
click at [355, 434] on span "PORT MACQUARIE BC, New South Wales, 2444" at bounding box center [290, 436] width 316 height 13
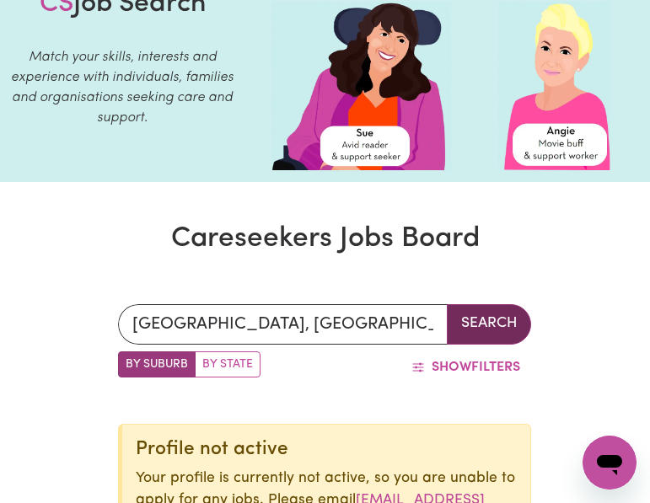
click at [480, 319] on button "Search" at bounding box center [489, 324] width 84 height 40
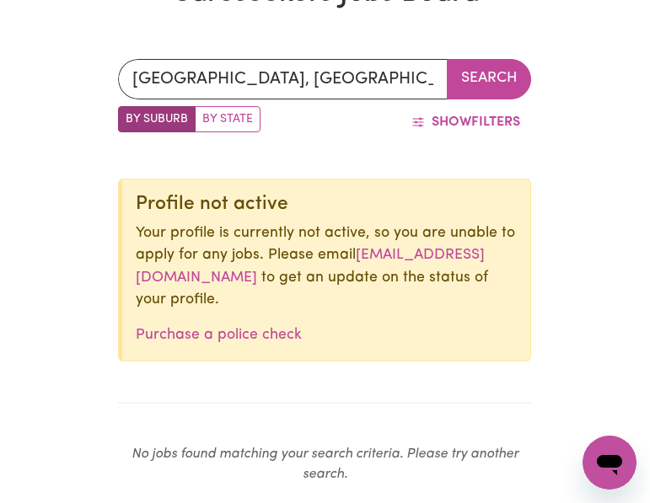
scroll to position [340, 0]
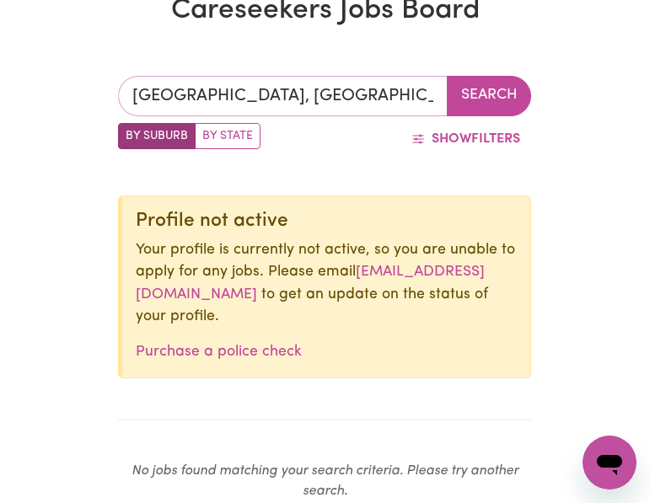
click at [274, 91] on input "PORT MACQUARIE BC, New South Wales" at bounding box center [282, 96] width 329 height 40
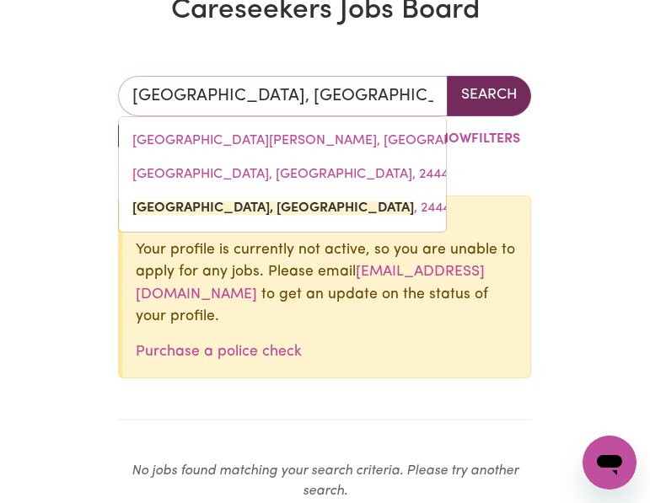
scroll to position [0, 13]
drag, startPoint x: 131, startPoint y: 91, endPoint x: 508, endPoint y: 90, distance: 377.4
click at [508, 90] on div "PORT MACQUARIE BC, New South Wales PORT MACDONNELL, South Australia, 5291 PORT …" at bounding box center [324, 96] width 413 height 40
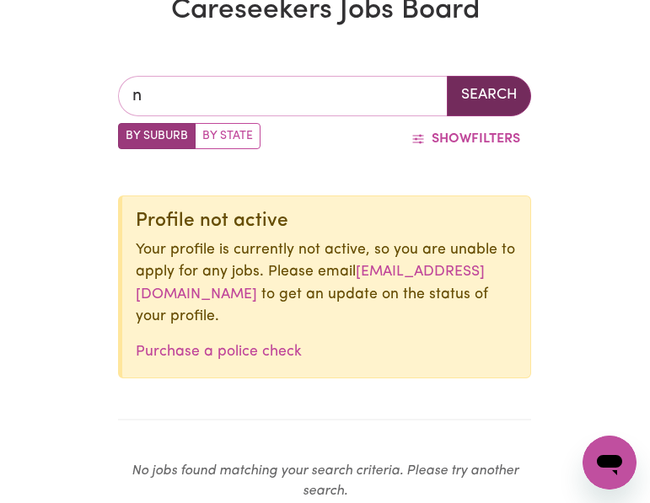
scroll to position [0, 0]
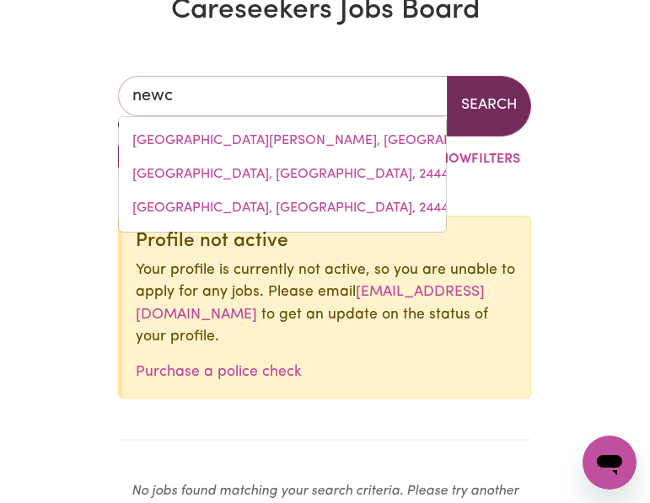
type input "new"
type input "new AUCKLAND, Queensland, 4680"
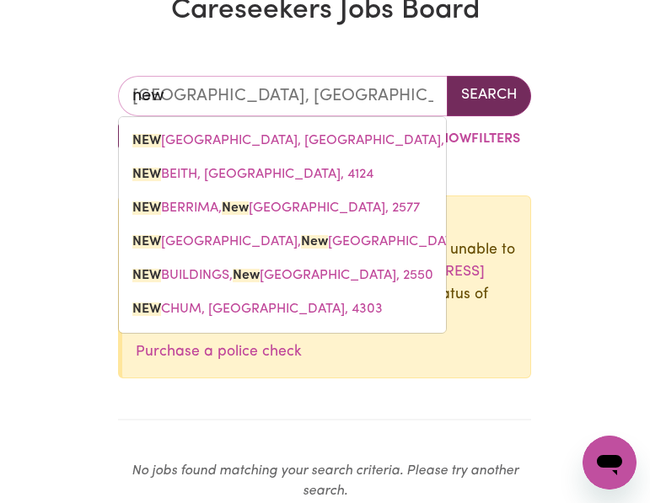
type input "ne"
type input "n"
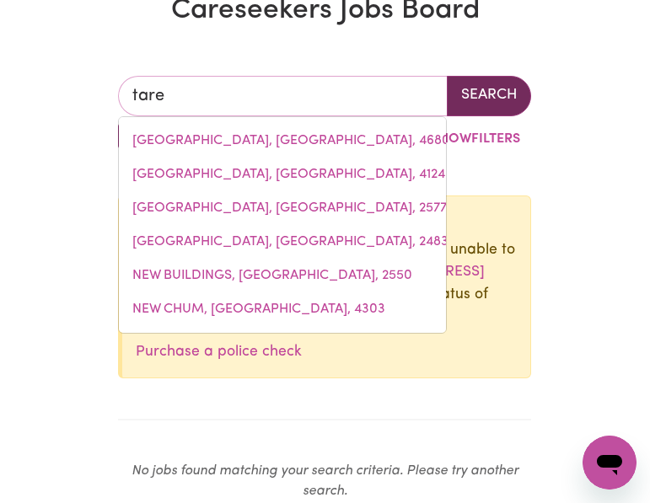
type input "taree"
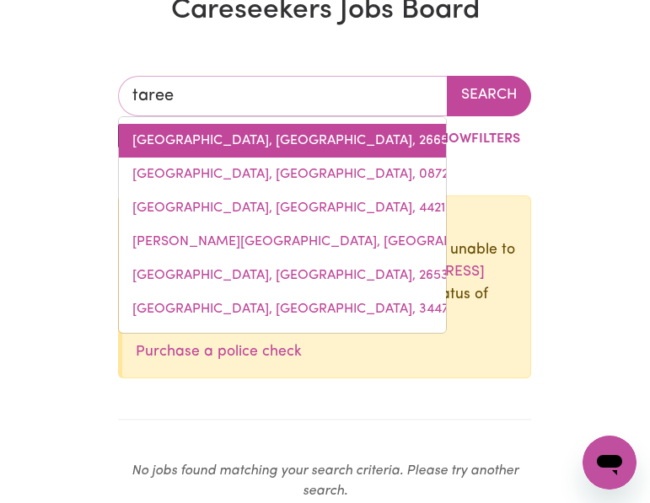
click at [388, 142] on link "TARA, New South Wales, 2665" at bounding box center [282, 141] width 327 height 34
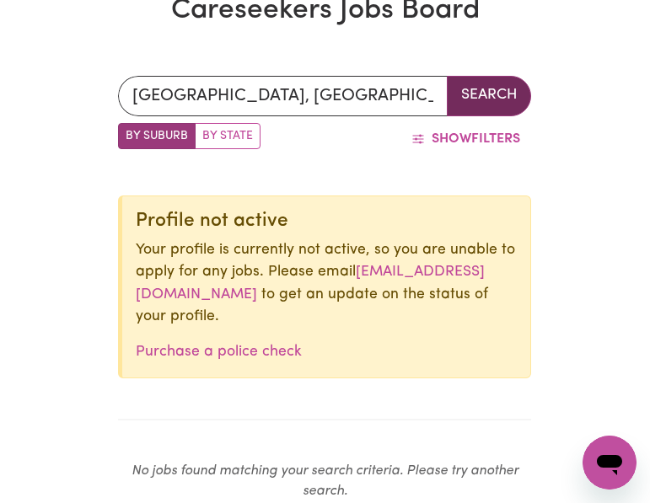
click at [487, 99] on button "Search" at bounding box center [489, 96] width 84 height 40
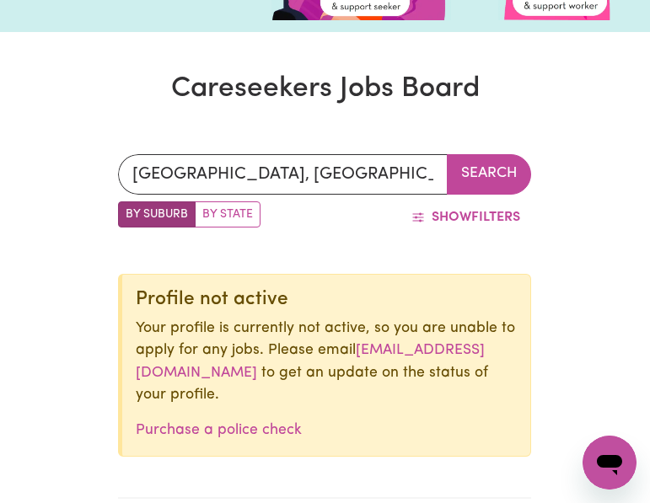
scroll to position [260, 0]
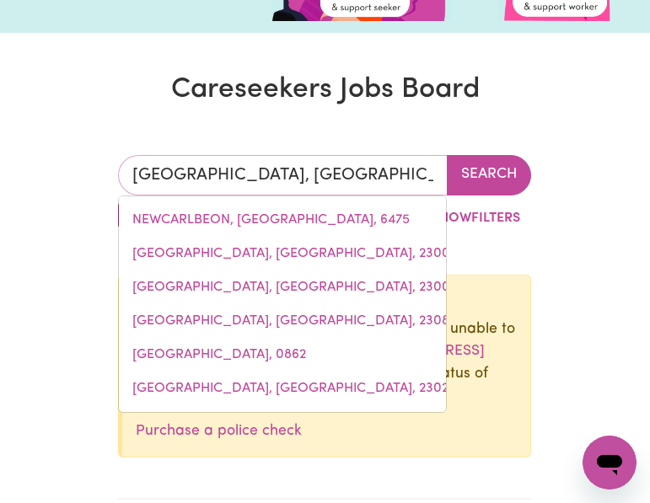
drag, startPoint x: 350, startPoint y: 180, endPoint x: 16, endPoint y: 195, distance: 333.9
click at [16, 195] on div "TARA, New South Wales NEWCARLBEON, Western Australia, 6475 NEWCASTLE, New South…" at bounding box center [325, 375] width 650 height 520
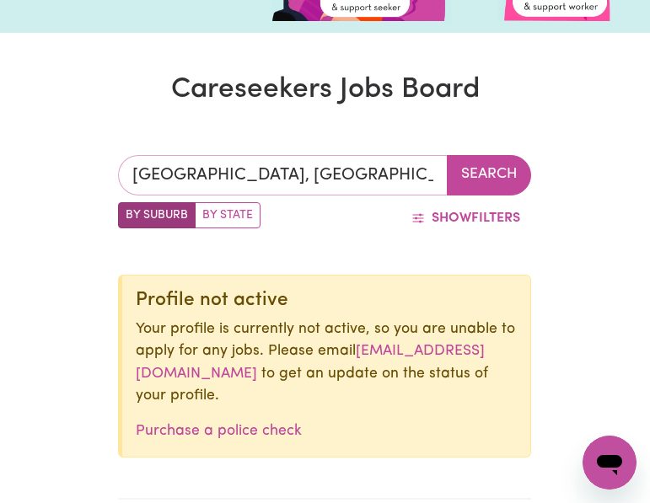
click at [163, 185] on input "TARA, New South Wales" at bounding box center [282, 175] width 329 height 40
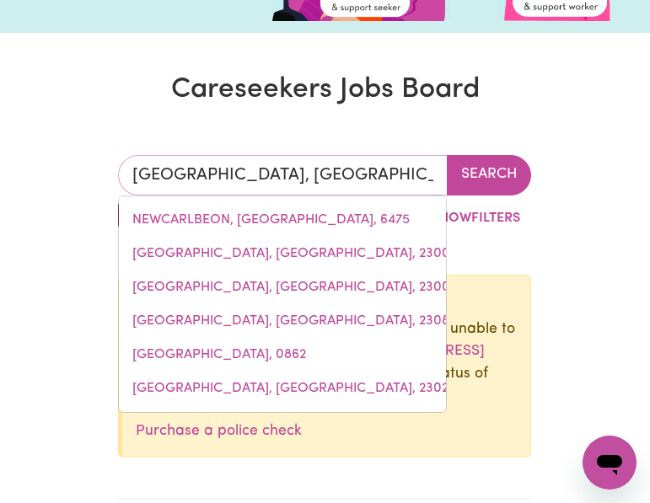
click at [177, 176] on input "TARA, New South Wales" at bounding box center [282, 175] width 329 height 40
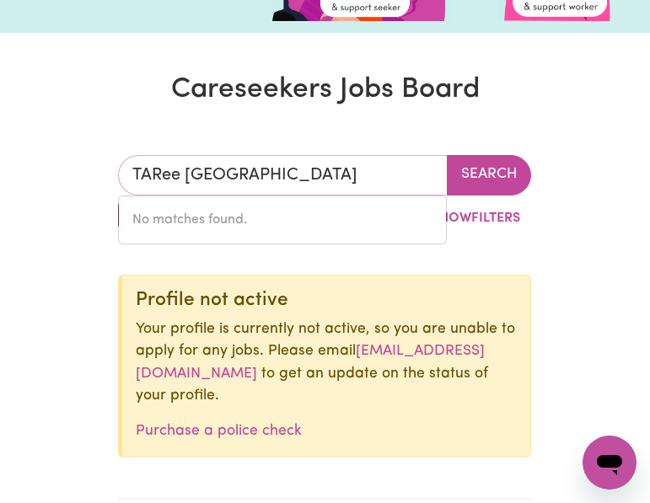
drag, startPoint x: 343, startPoint y: 183, endPoint x: 20, endPoint y: 154, distance: 323.9
click at [20, 154] on div "TARee New South Wales No matches found. Search By Suburb By State Show Filters …" at bounding box center [325, 375] width 650 height 520
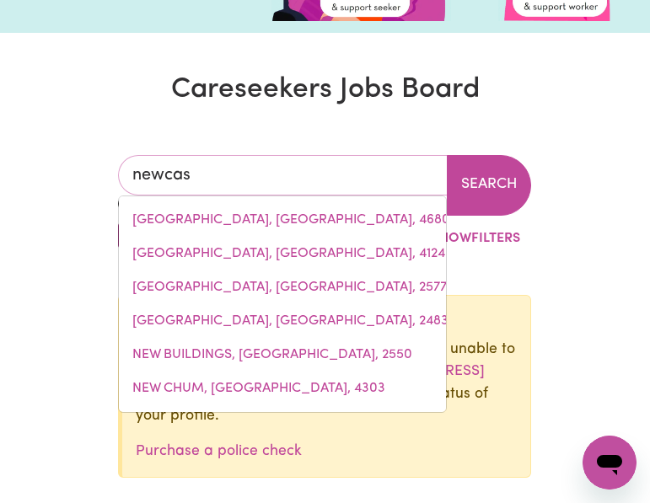
type input "newcast"
type input "newcastLE, New South Wales, 2300"
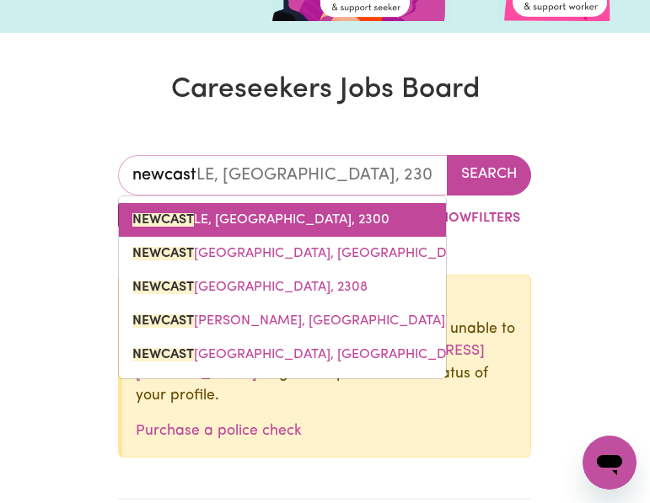
click at [286, 224] on span "NEWCAST LE, New South Wales, 2300" at bounding box center [260, 219] width 257 height 13
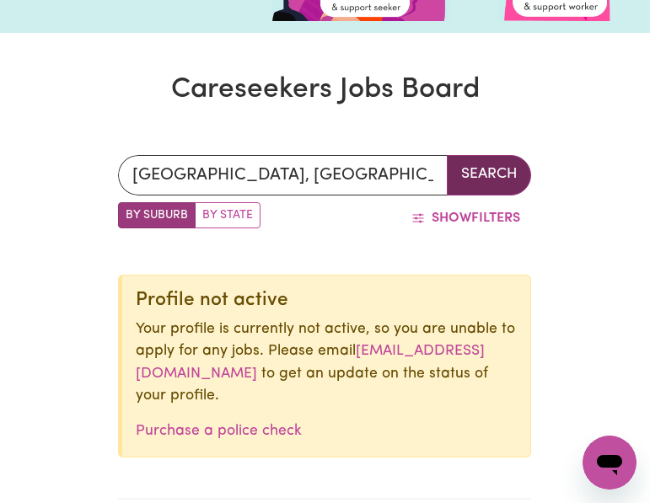
click at [502, 180] on button "Search" at bounding box center [489, 175] width 84 height 40
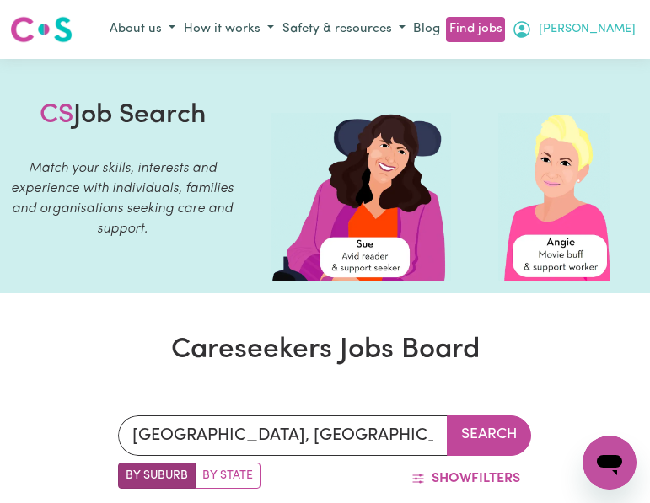
click at [615, 24] on span "[PERSON_NAME]" at bounding box center [586, 29] width 97 height 19
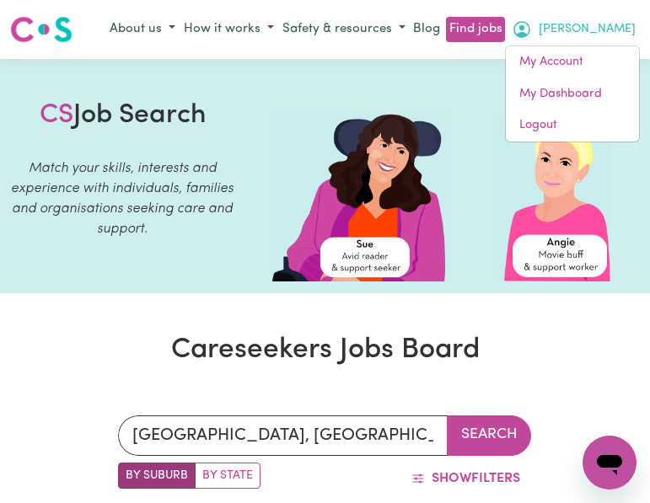
drag, startPoint x: 536, startPoint y: 310, endPoint x: 489, endPoint y: 316, distance: 47.5
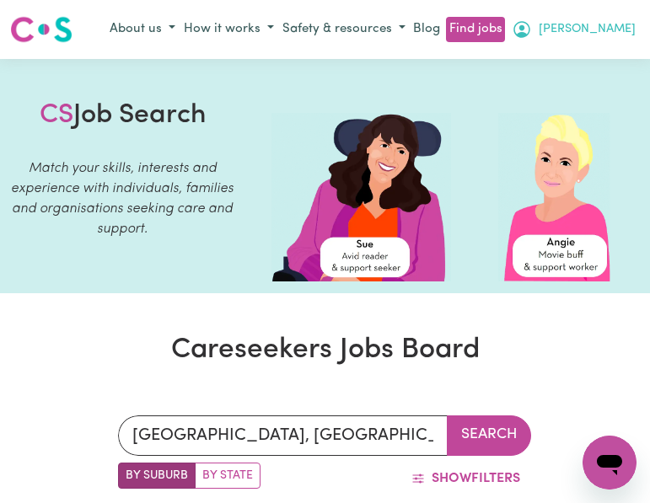
click at [601, 33] on span "[PERSON_NAME]" at bounding box center [586, 29] width 97 height 19
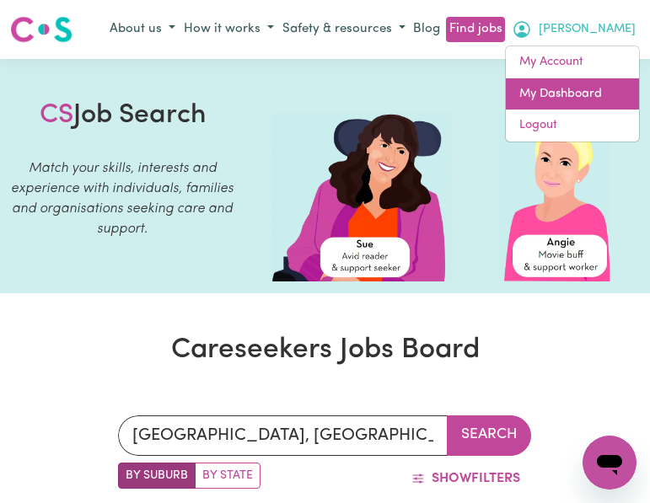
click at [575, 95] on link "My Dashboard" at bounding box center [571, 94] width 133 height 32
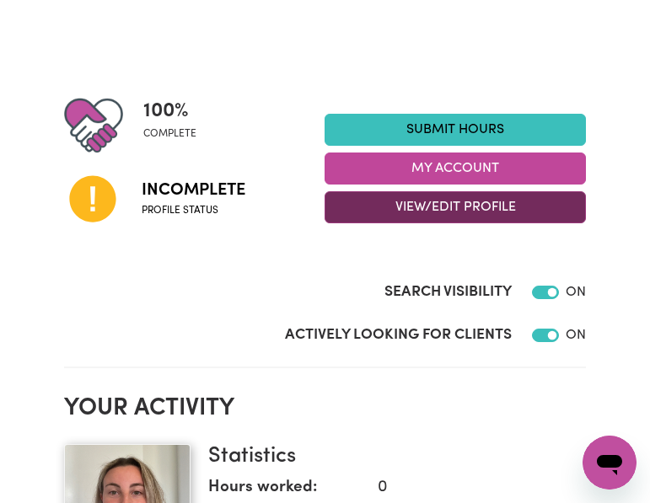
scroll to position [152, 0]
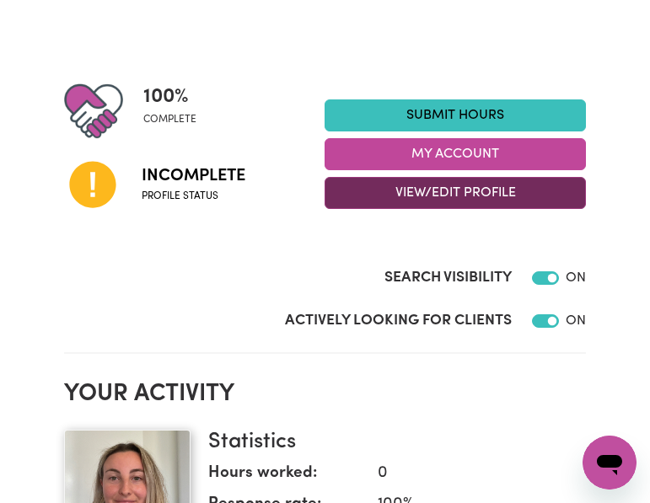
drag, startPoint x: 403, startPoint y: 197, endPoint x: 376, endPoint y: 192, distance: 27.4
click at [376, 192] on button "View/Edit Profile" at bounding box center [454, 193] width 260 height 32
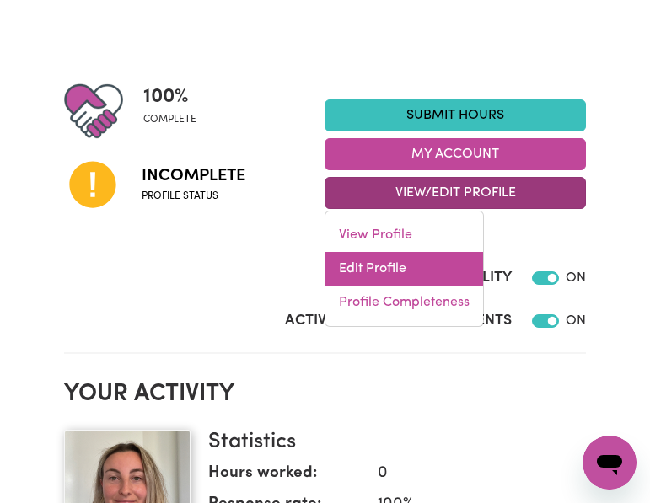
click at [381, 266] on link "Edit Profile" at bounding box center [404, 269] width 158 height 34
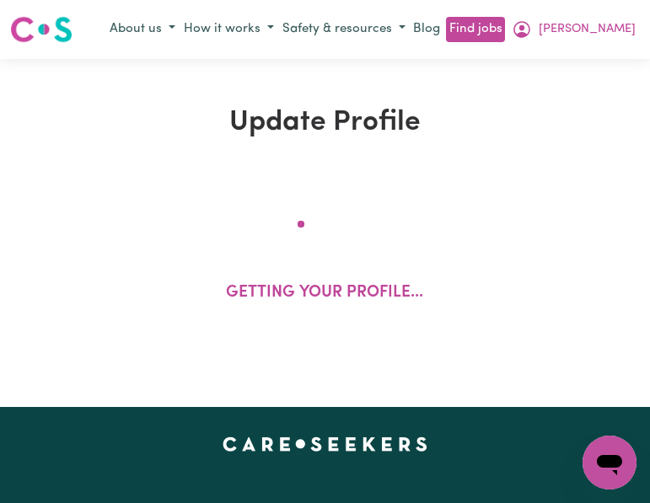
select select "female"
select select "Australian Citizen"
select select "Studying a healthcare related degree or qualification"
select select "100"
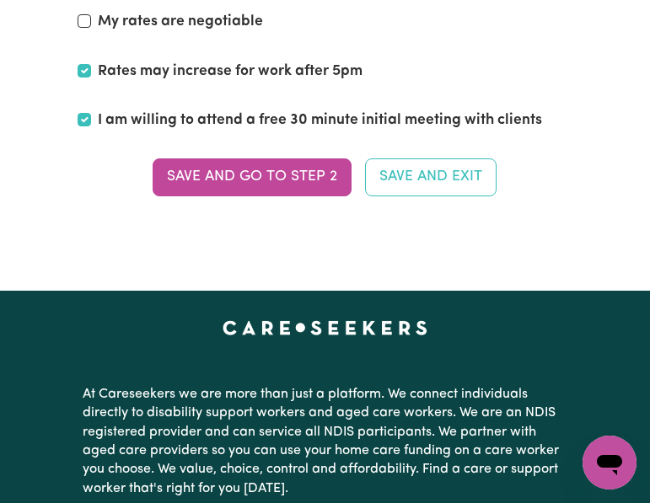
scroll to position [4406, 0]
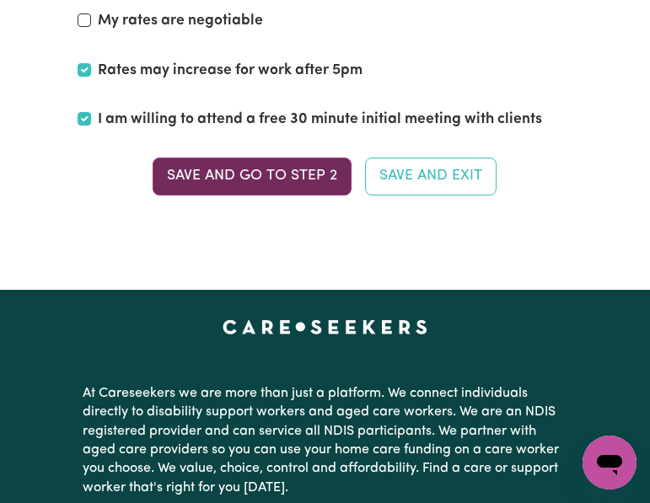
click at [312, 167] on button "Save and go to Step 2" at bounding box center [251, 176] width 199 height 37
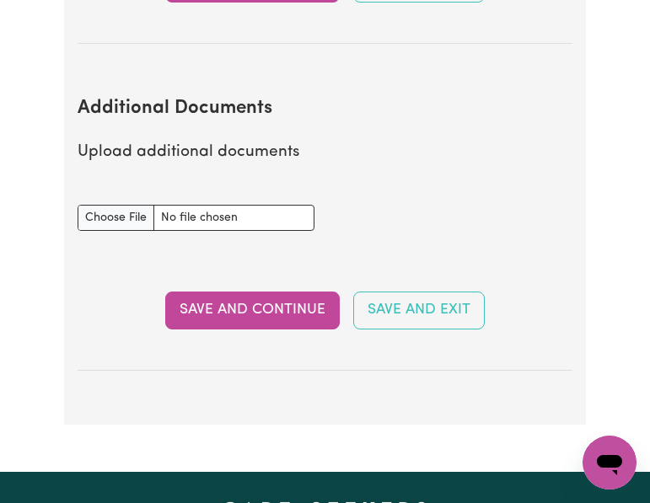
scroll to position [3044, 0]
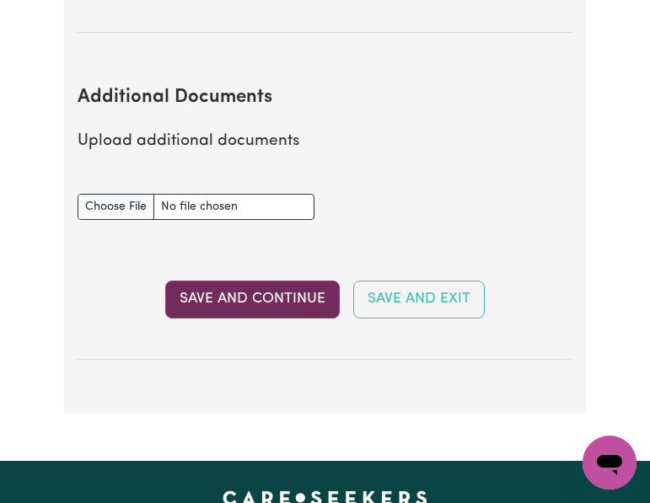
click at [268, 294] on button "Save and Continue" at bounding box center [252, 299] width 174 height 37
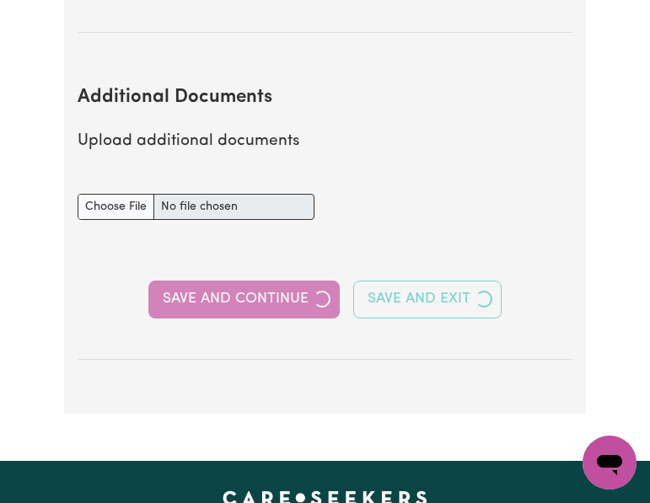
select select "2022"
select select "2025"
select select "Certificate III (Individual Support)"
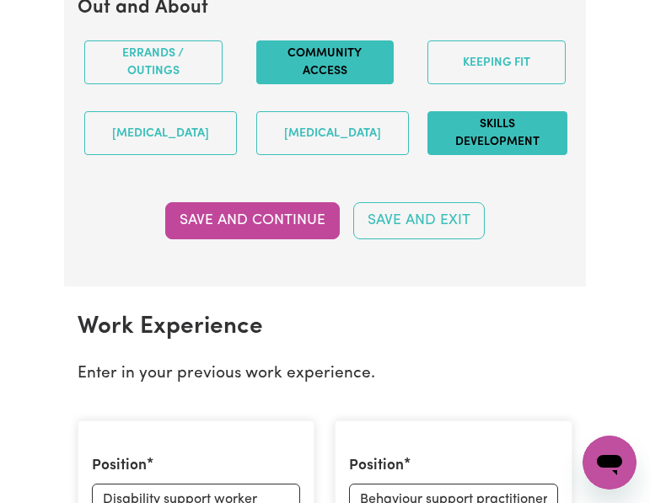
scroll to position [2431, 0]
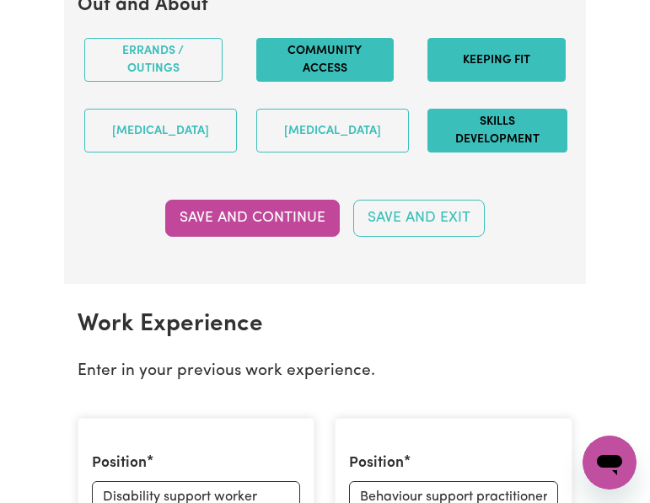
click at [493, 82] on button "Keeping fit" at bounding box center [496, 60] width 138 height 44
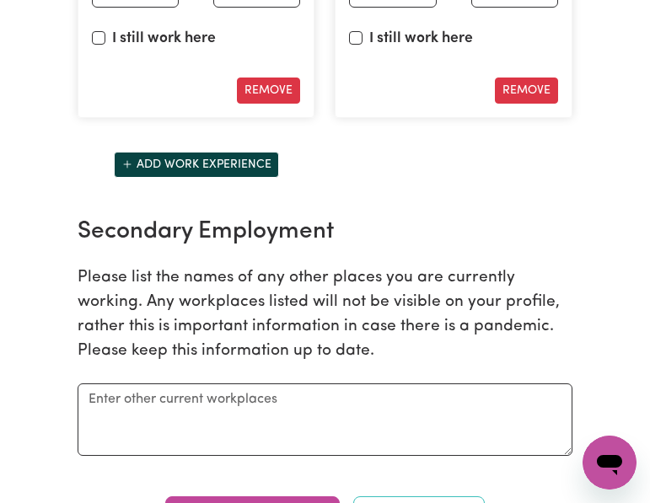
scroll to position [3117, 0]
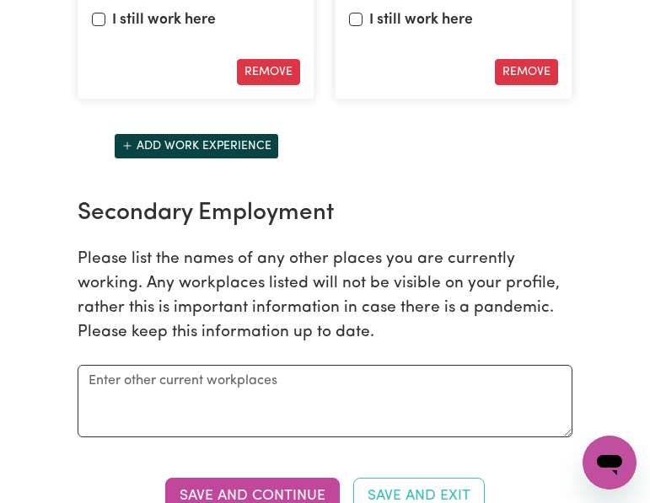
click at [323, 345] on p "Please list the names of any other places you are currently working. Any workpl…" at bounding box center [325, 296] width 495 height 97
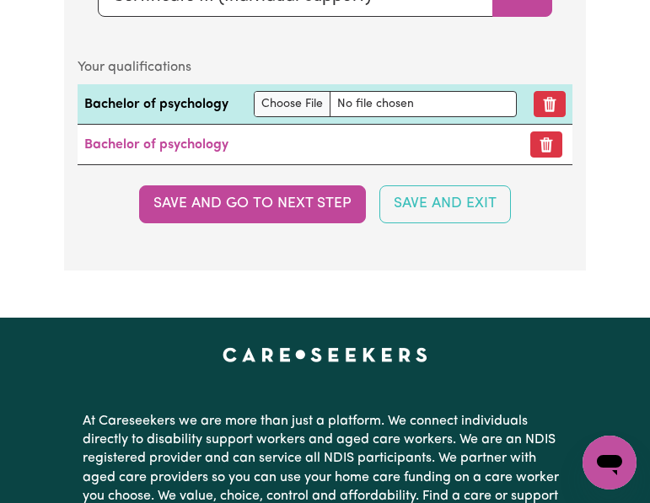
scroll to position [4989, 0]
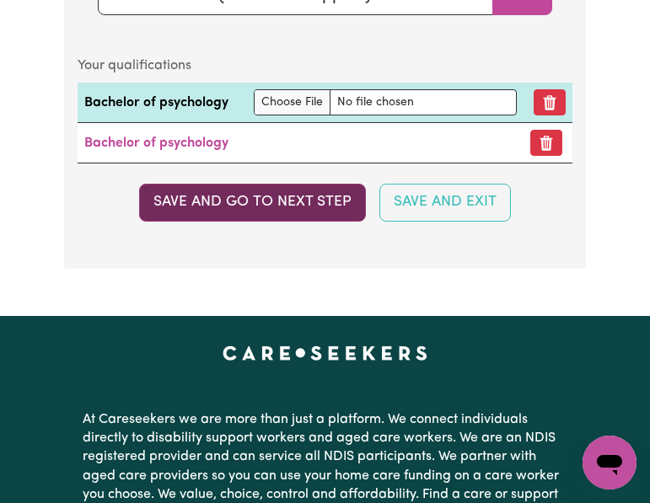
click at [277, 221] on button "Save and go to next step" at bounding box center [252, 202] width 227 height 37
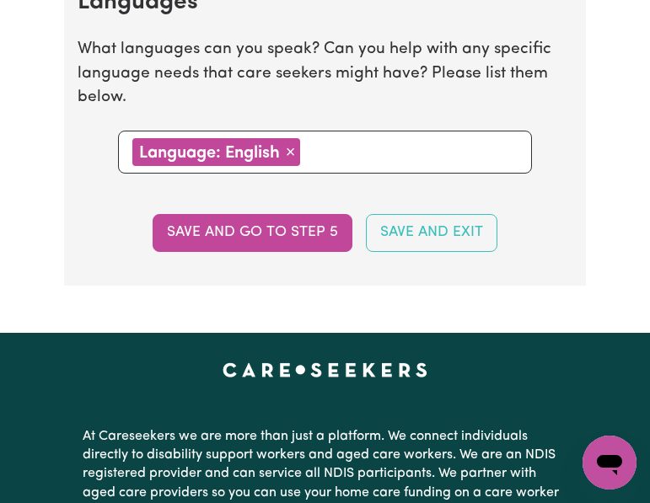
scroll to position [1969, 0]
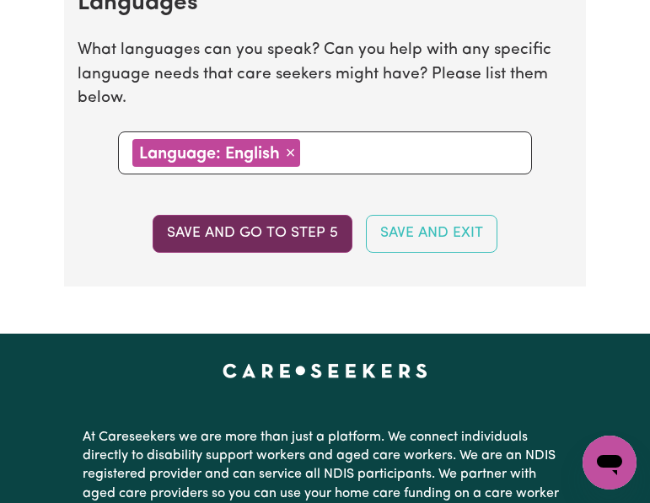
click at [302, 227] on button "Save and go to step 5" at bounding box center [252, 233] width 200 height 37
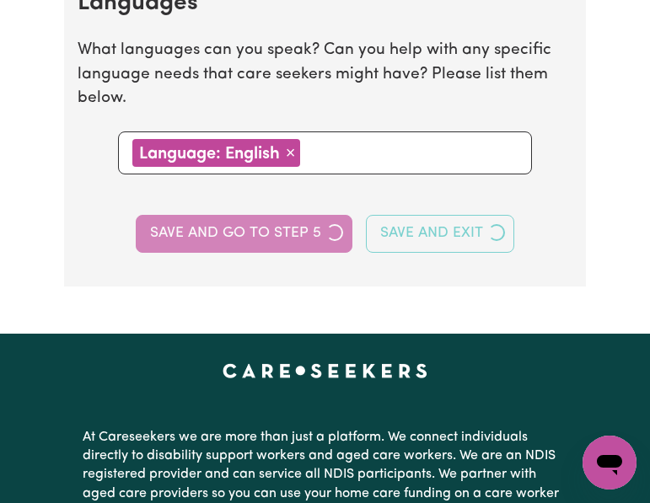
select select "I am providing services by being employed by an organisation"
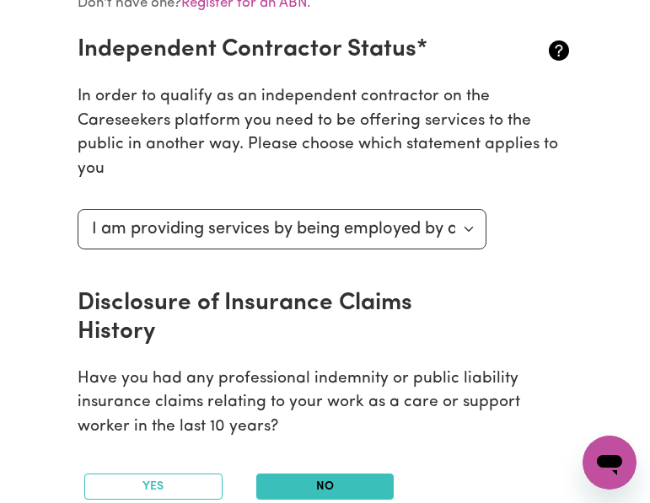
scroll to position [602, 0]
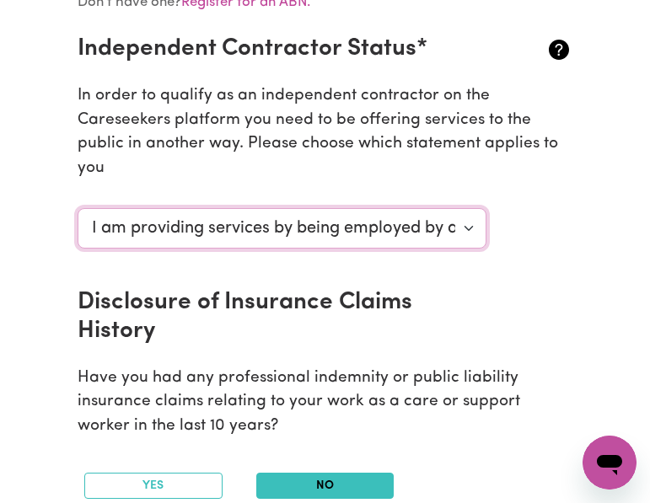
click at [393, 223] on select "Select your independent contractor status... I am providing services through an…" at bounding box center [282, 228] width 409 height 40
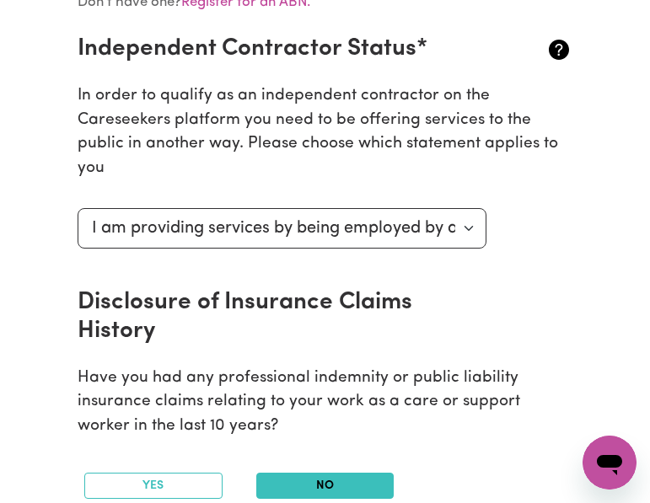
click at [540, 209] on div "Select your independent contractor status... I am providing services through an…" at bounding box center [324, 245] width 515 height 88
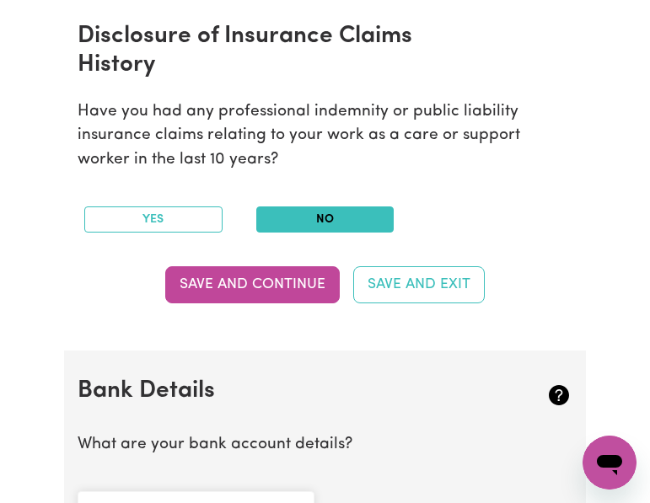
scroll to position [869, 0]
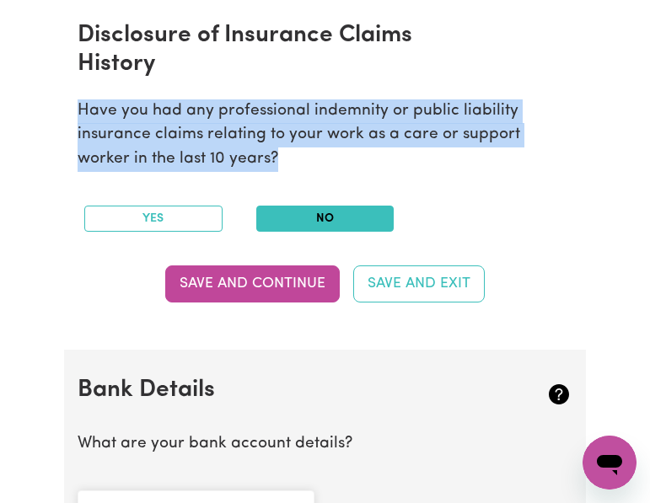
drag, startPoint x: 78, startPoint y: 114, endPoint x: 563, endPoint y: 157, distance: 487.2
click at [563, 157] on p "Have you had any professional indemnity or public liability insurance claims re…" at bounding box center [325, 135] width 495 height 72
click at [356, 161] on p "Have you had any professional indemnity or public liability insurance claims re…" at bounding box center [325, 135] width 495 height 72
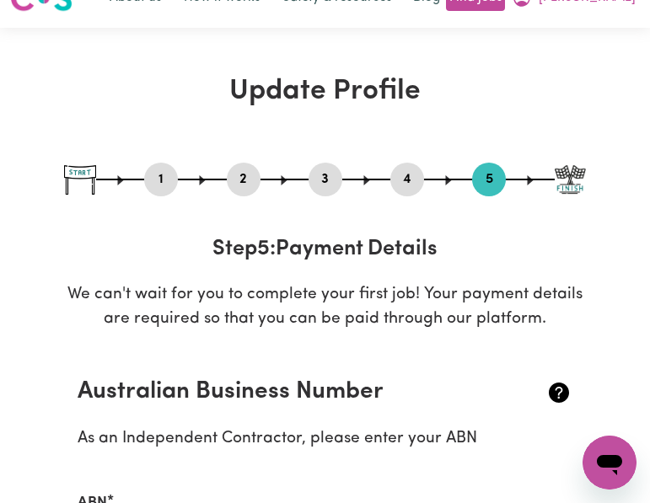
scroll to position [0, 0]
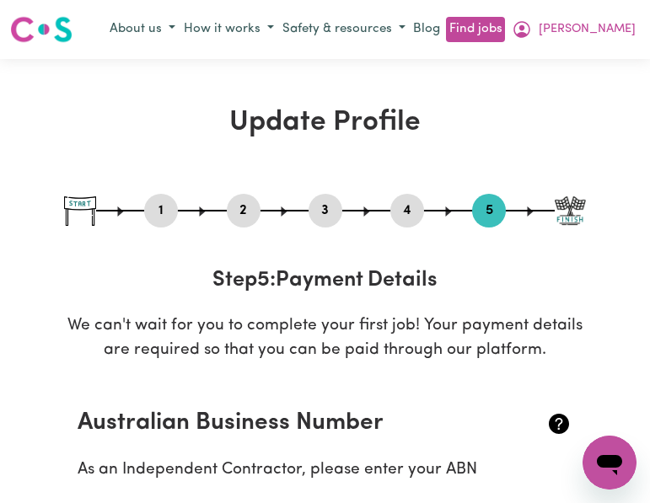
drag, startPoint x: 440, startPoint y: 2, endPoint x: 308, endPoint y: 90, distance: 159.1
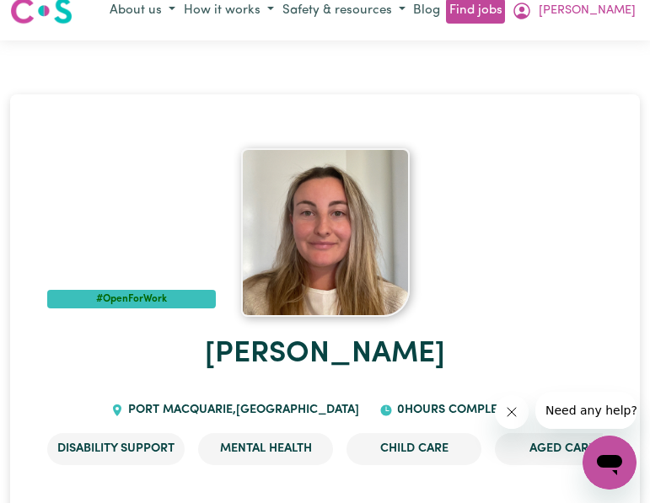
scroll to position [3, 0]
